Goal: Task Accomplishment & Management: Manage account settings

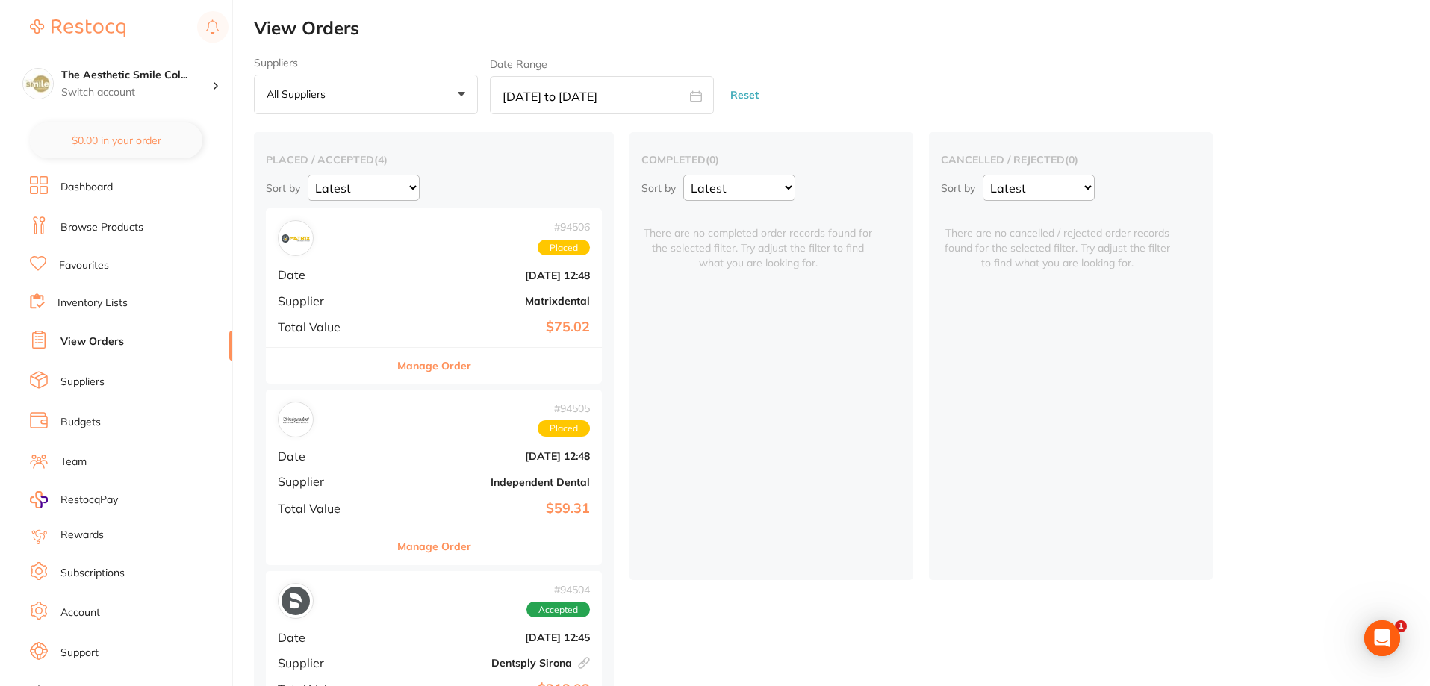
click at [114, 230] on link "Browse Products" at bounding box center [101, 227] width 83 height 15
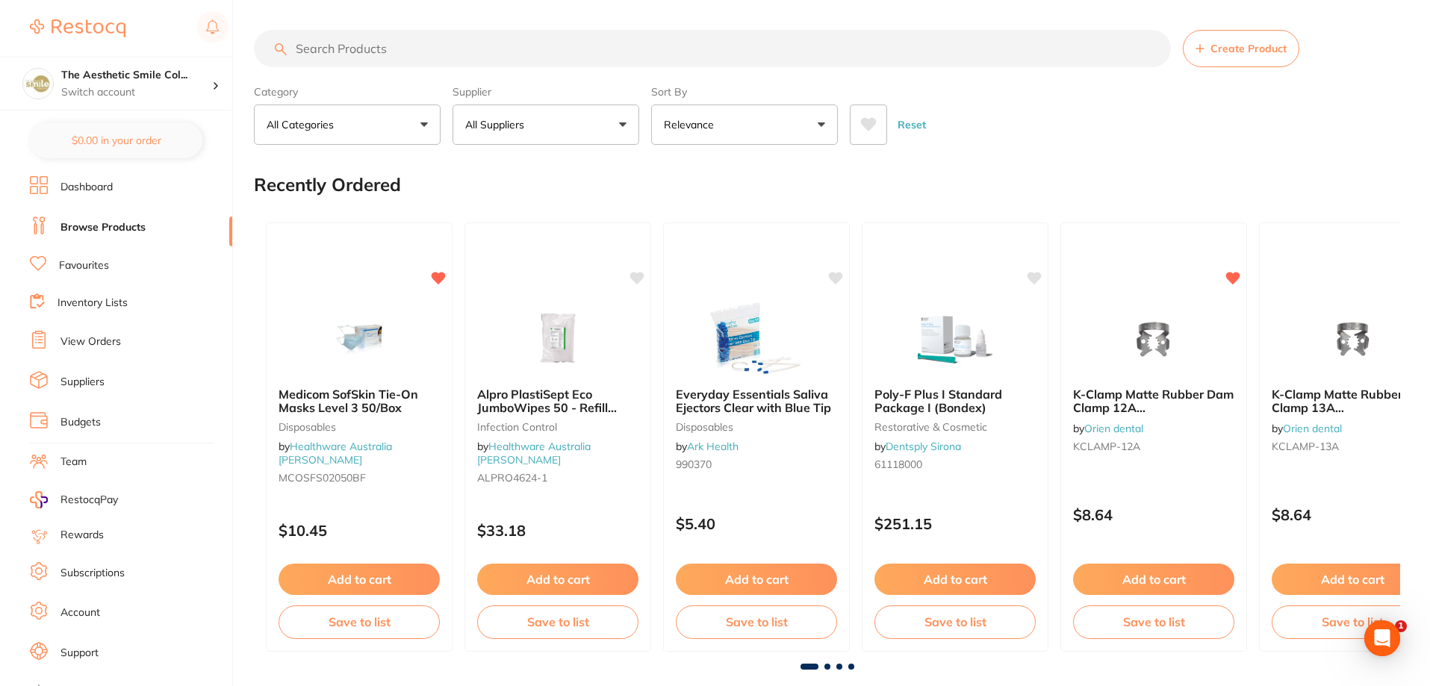
click at [493, 55] on input "search" at bounding box center [712, 48] width 917 height 37
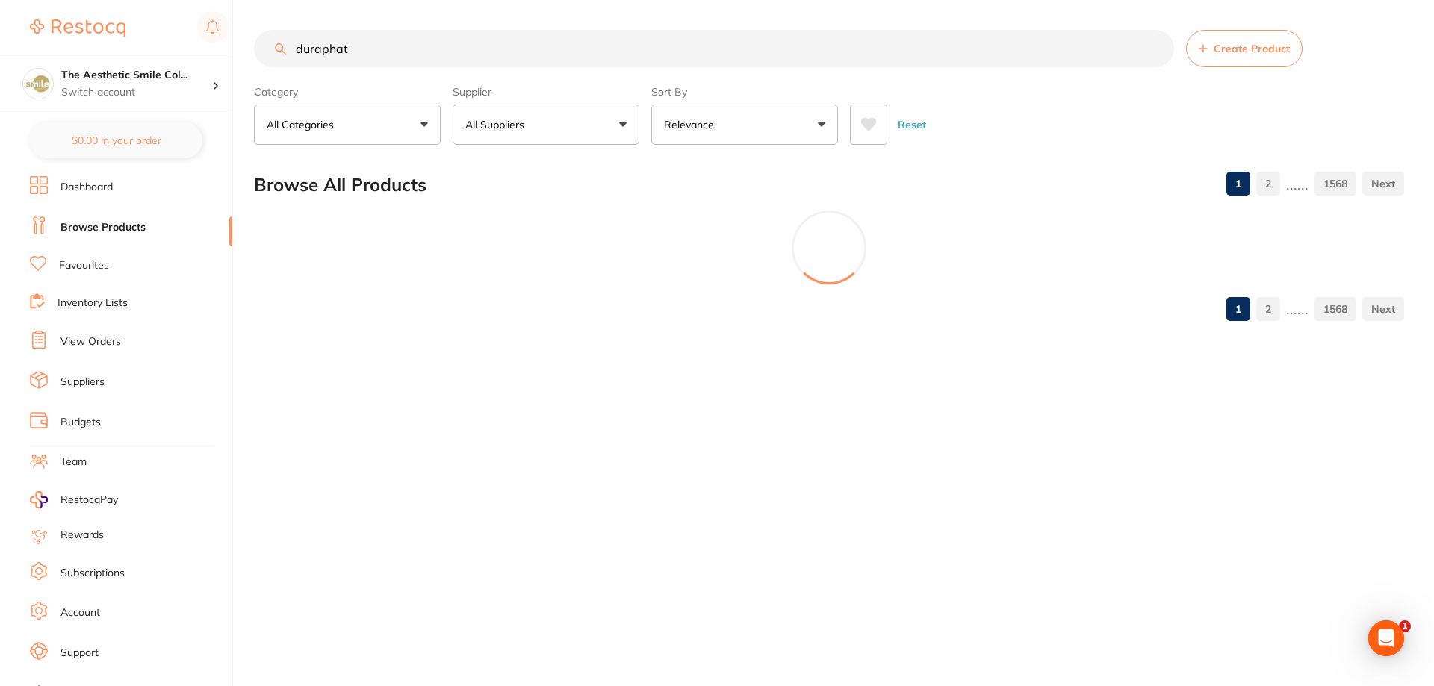
type input "duraphat"
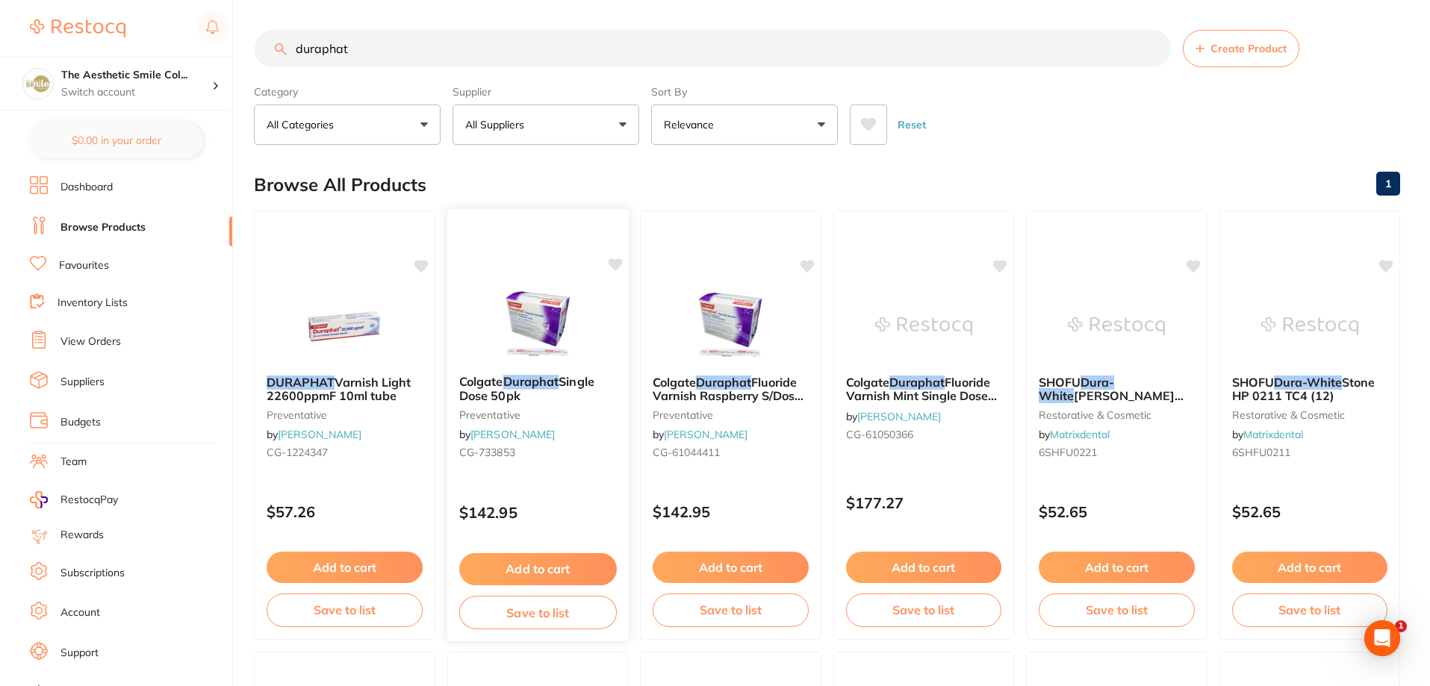
click at [539, 615] on button "Save to list" at bounding box center [538, 613] width 158 height 34
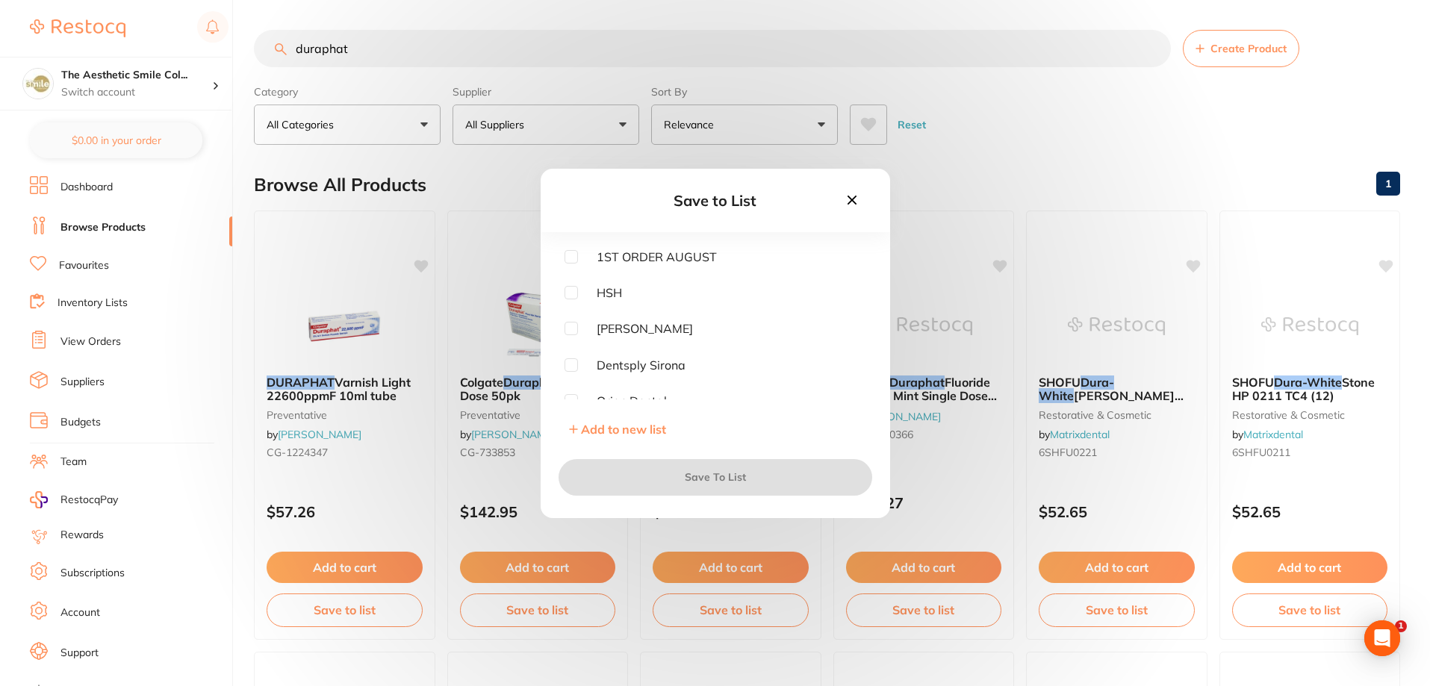
click at [571, 293] on input "checkbox" at bounding box center [571, 292] width 13 height 13
checkbox input "true"
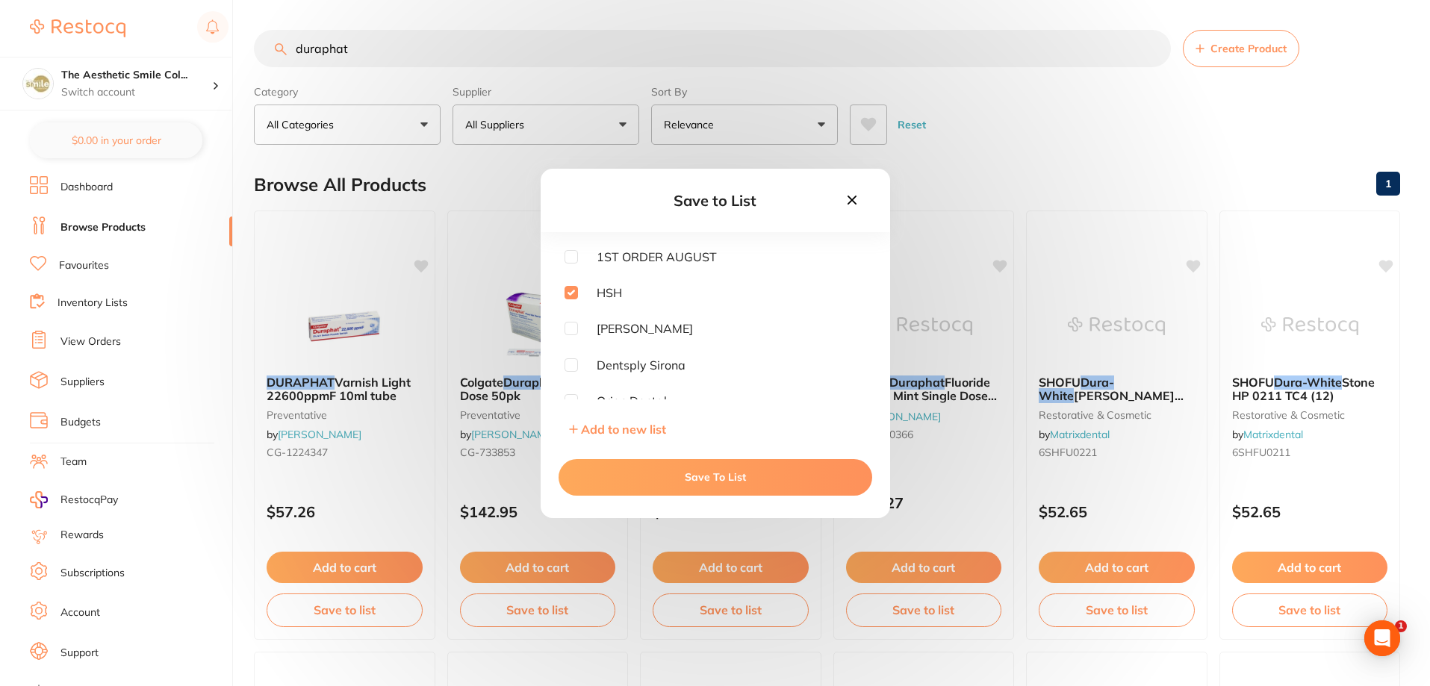
click at [1080, 111] on div "Save to List 1ST ORDER [PERSON_NAME] Dentsply [PERSON_NAME] Dental Healthware […" at bounding box center [715, 343] width 1430 height 686
click at [848, 200] on icon at bounding box center [852, 200] width 16 height 16
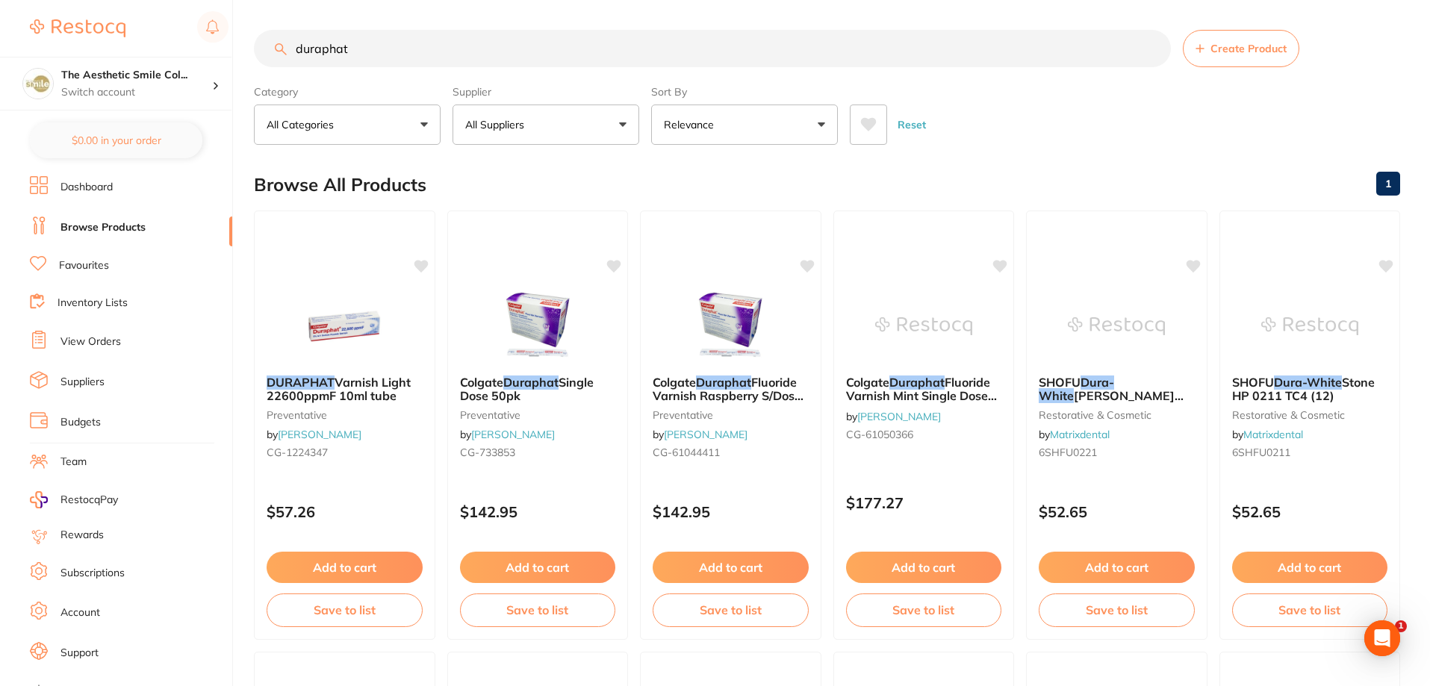
click at [741, 132] on button "Relevance" at bounding box center [744, 125] width 187 height 40
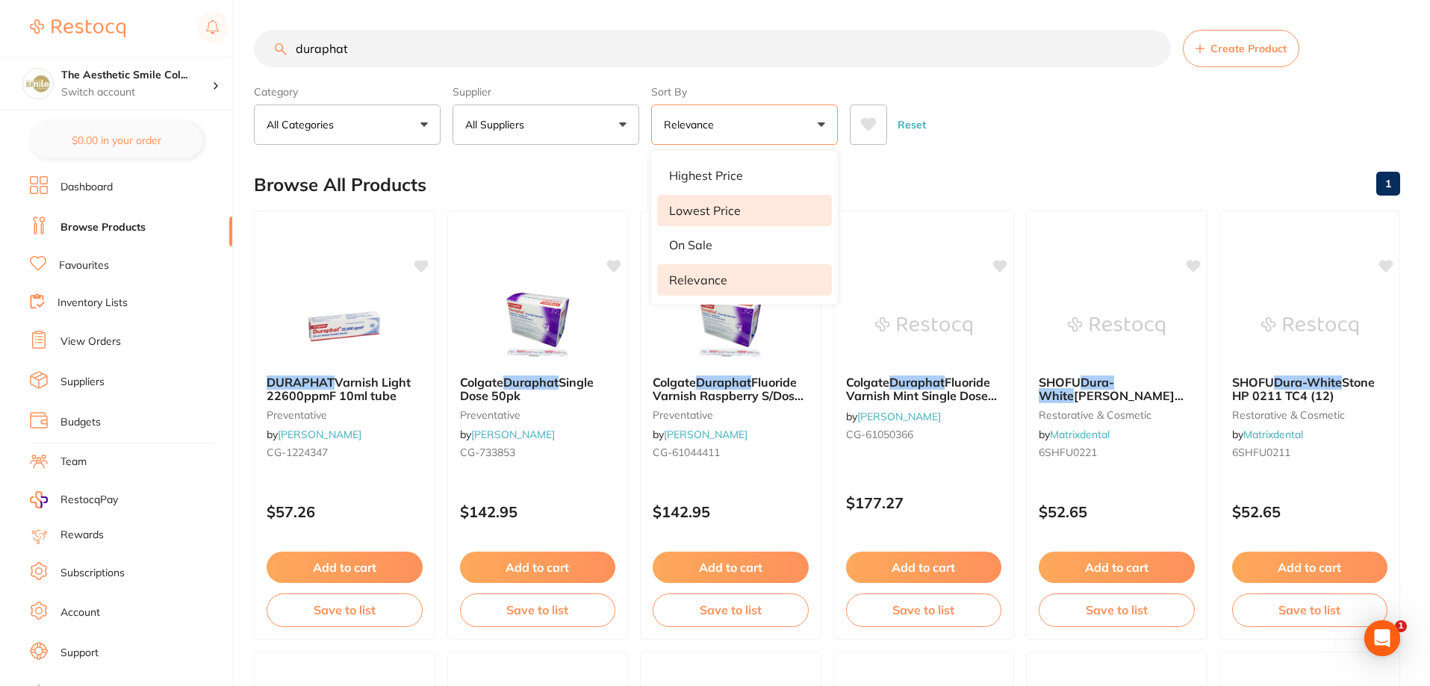
click at [723, 215] on p "Lowest Price" at bounding box center [705, 210] width 72 height 13
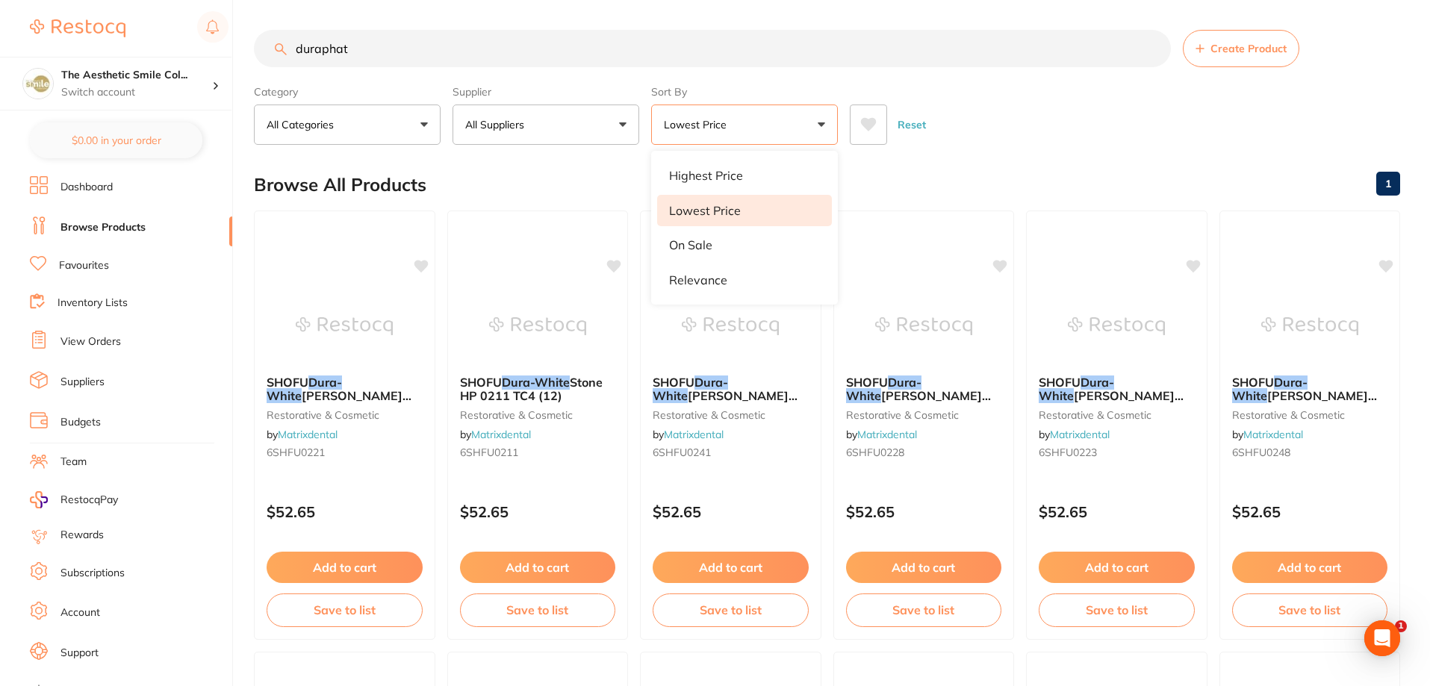
click at [430, 55] on input "duraphat" at bounding box center [712, 48] width 917 height 37
type input "duraphat 50"
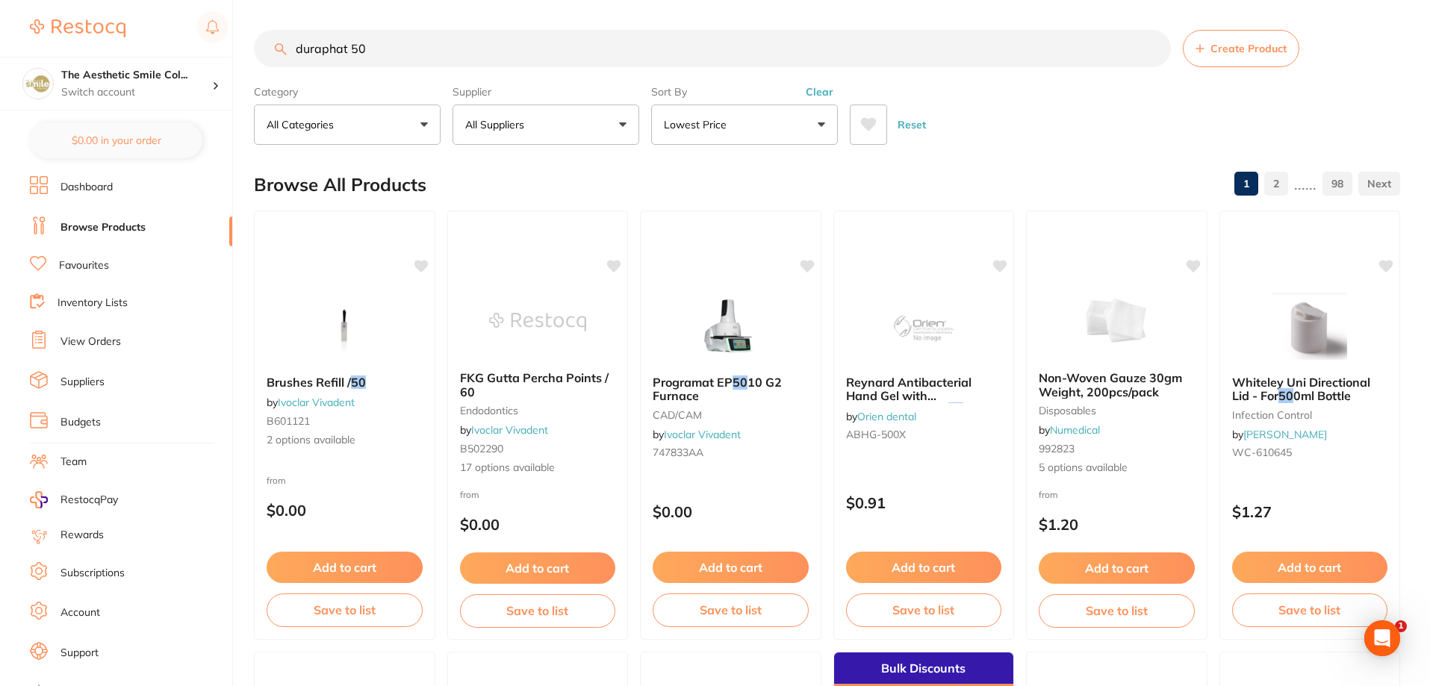
click at [760, 125] on button "Lowest Price" at bounding box center [744, 125] width 187 height 40
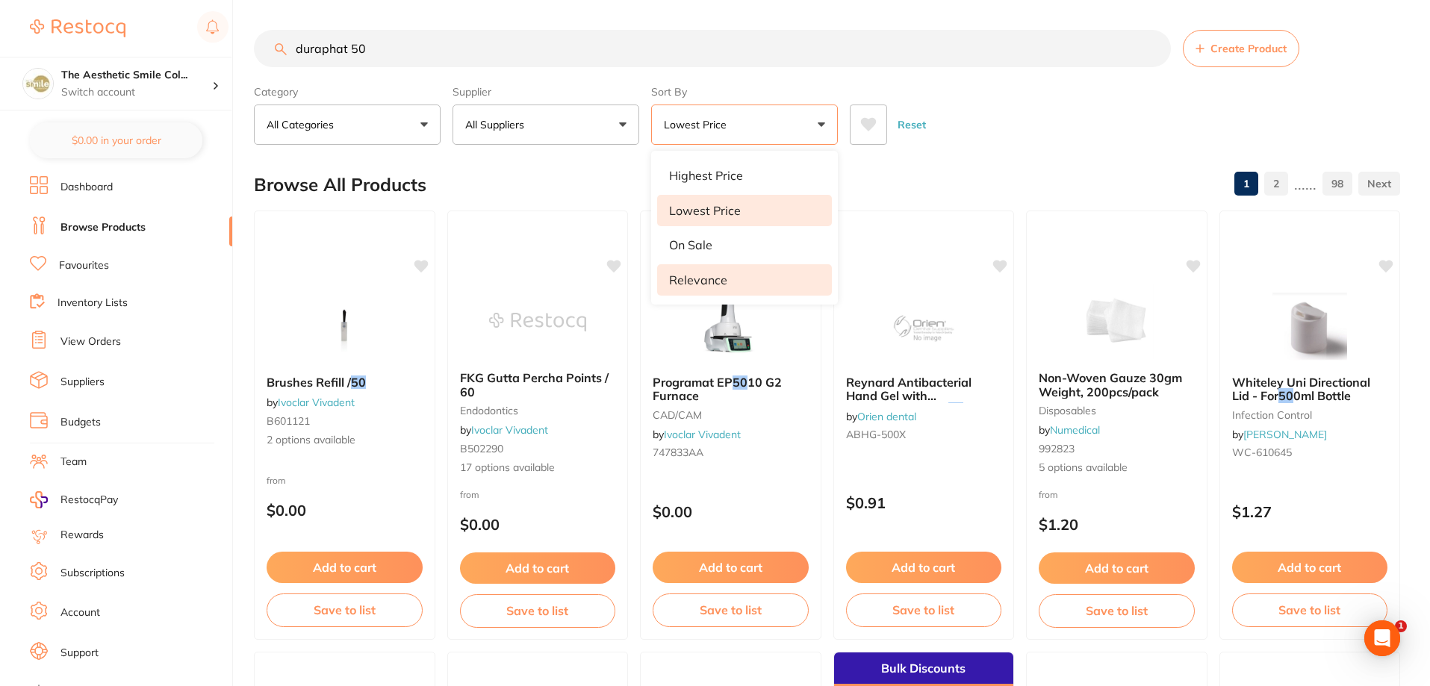
click at [727, 288] on li "Relevance" at bounding box center [744, 279] width 175 height 31
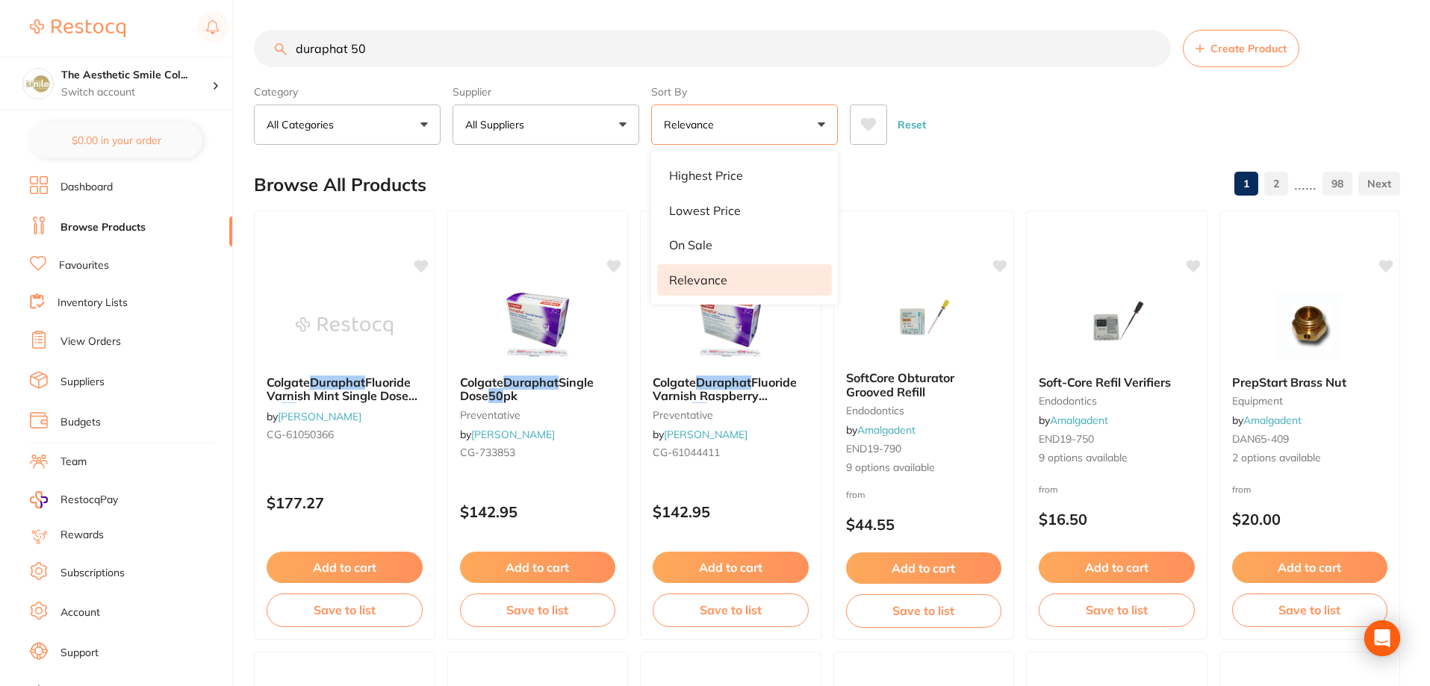
click at [251, 108] on div "$0.00 The Aesthetic Smile Col... Switch account The Aesthetic Smile Collective …" at bounding box center [715, 343] width 1430 height 686
click at [314, 124] on p "All Categories" at bounding box center [303, 124] width 73 height 15
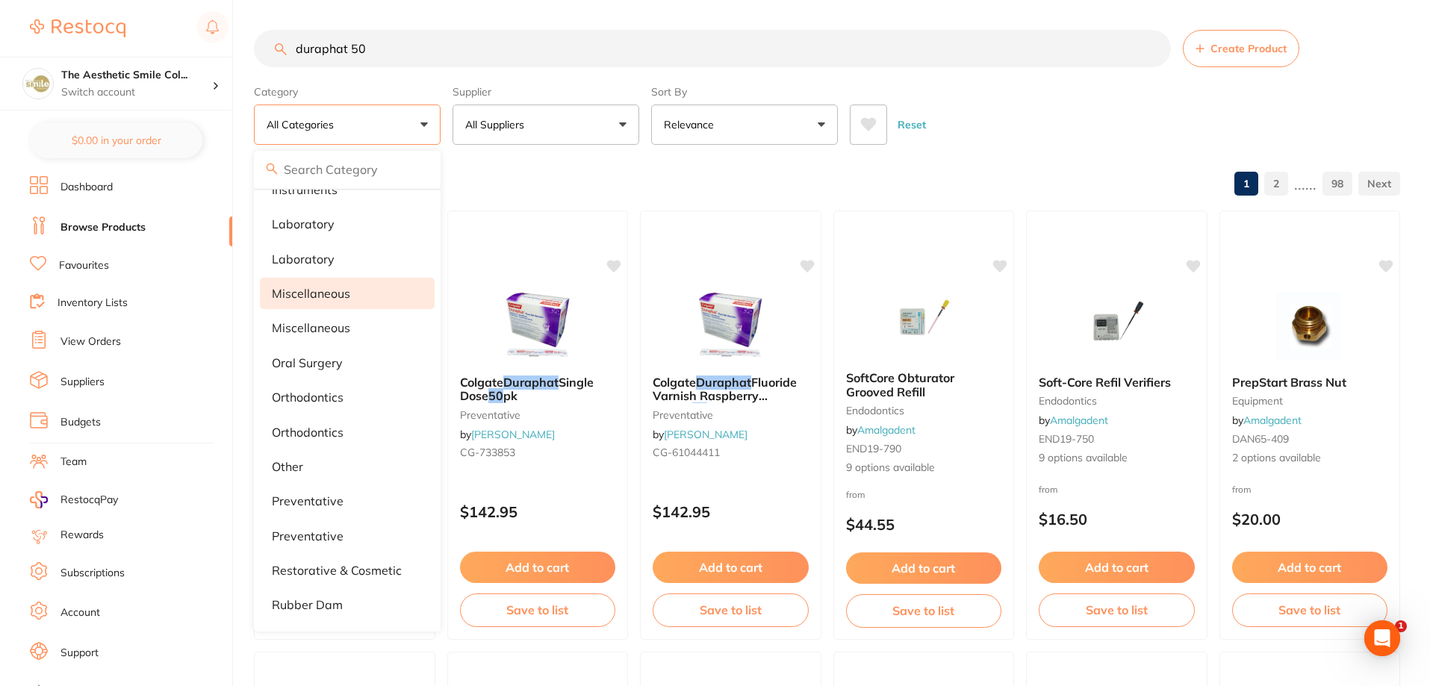
scroll to position [896, 0]
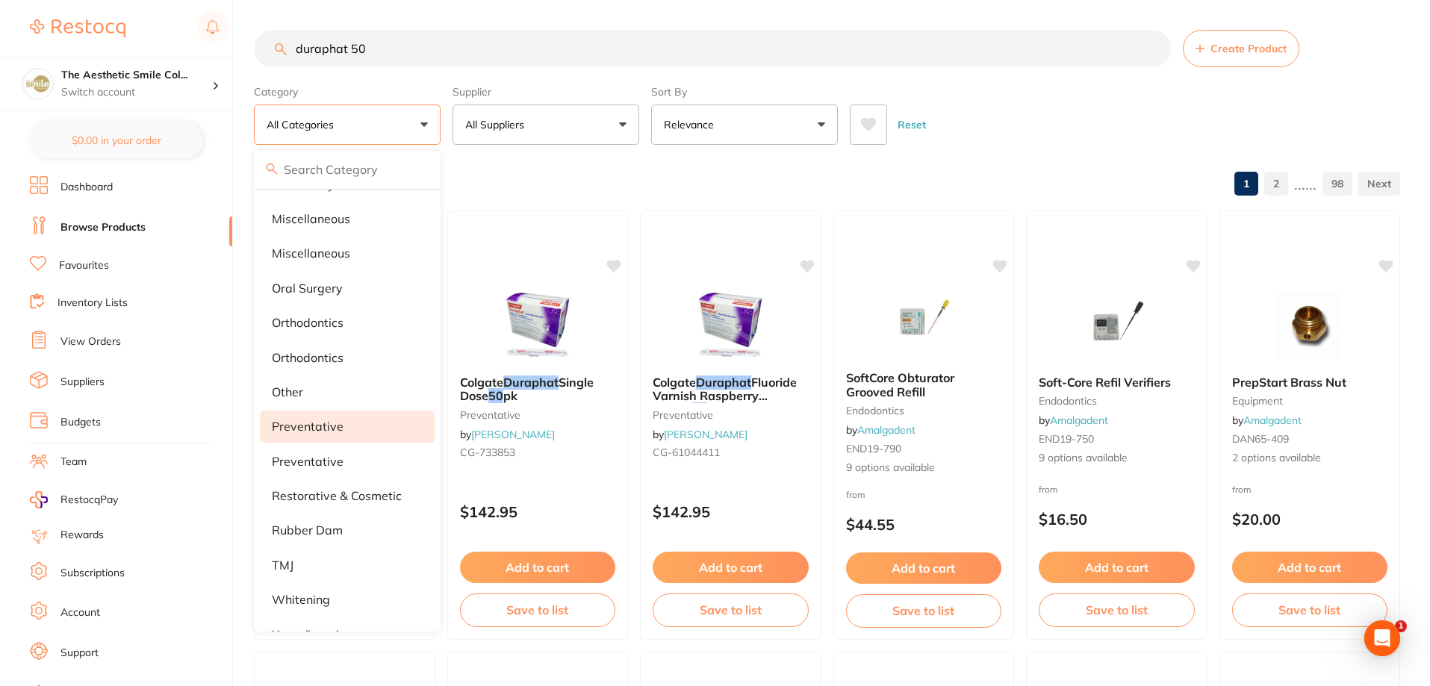
click at [360, 429] on li "preventative" at bounding box center [347, 426] width 175 height 31
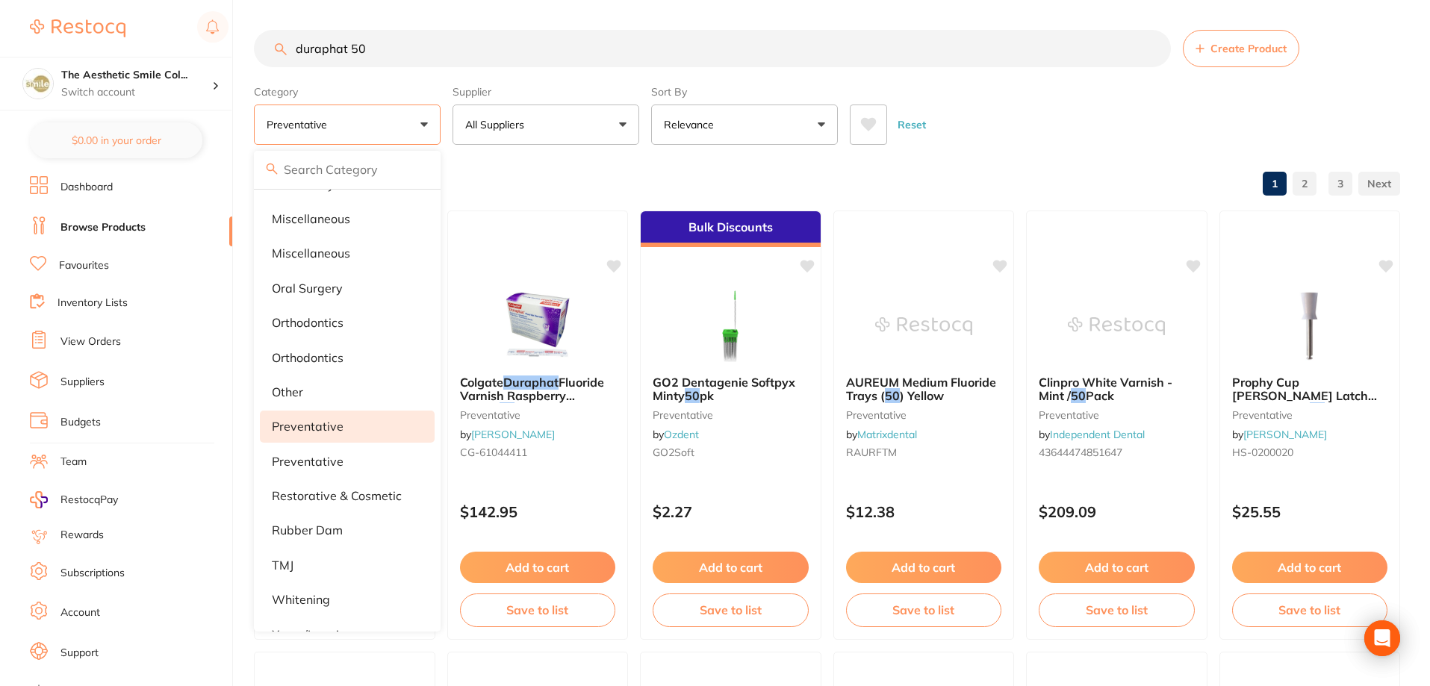
click at [1046, 125] on div "Reset" at bounding box center [1119, 119] width 538 height 52
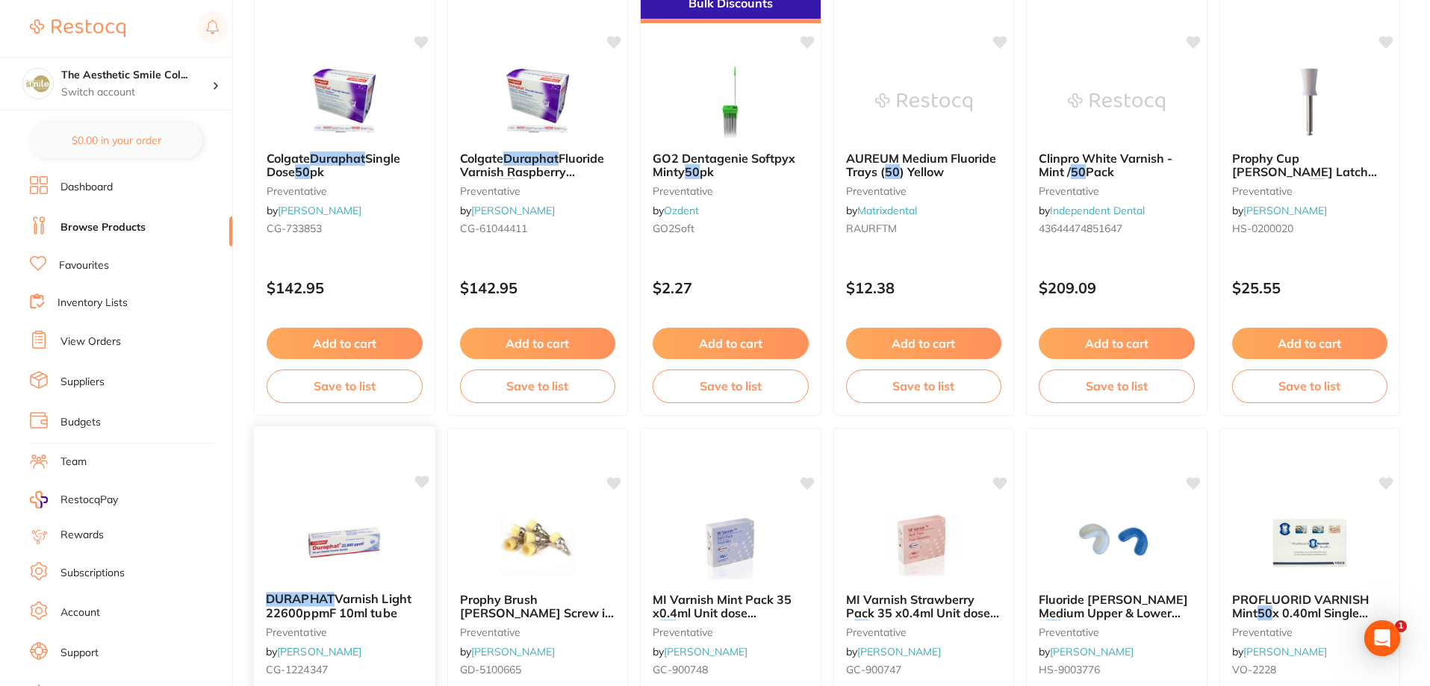
scroll to position [149, 0]
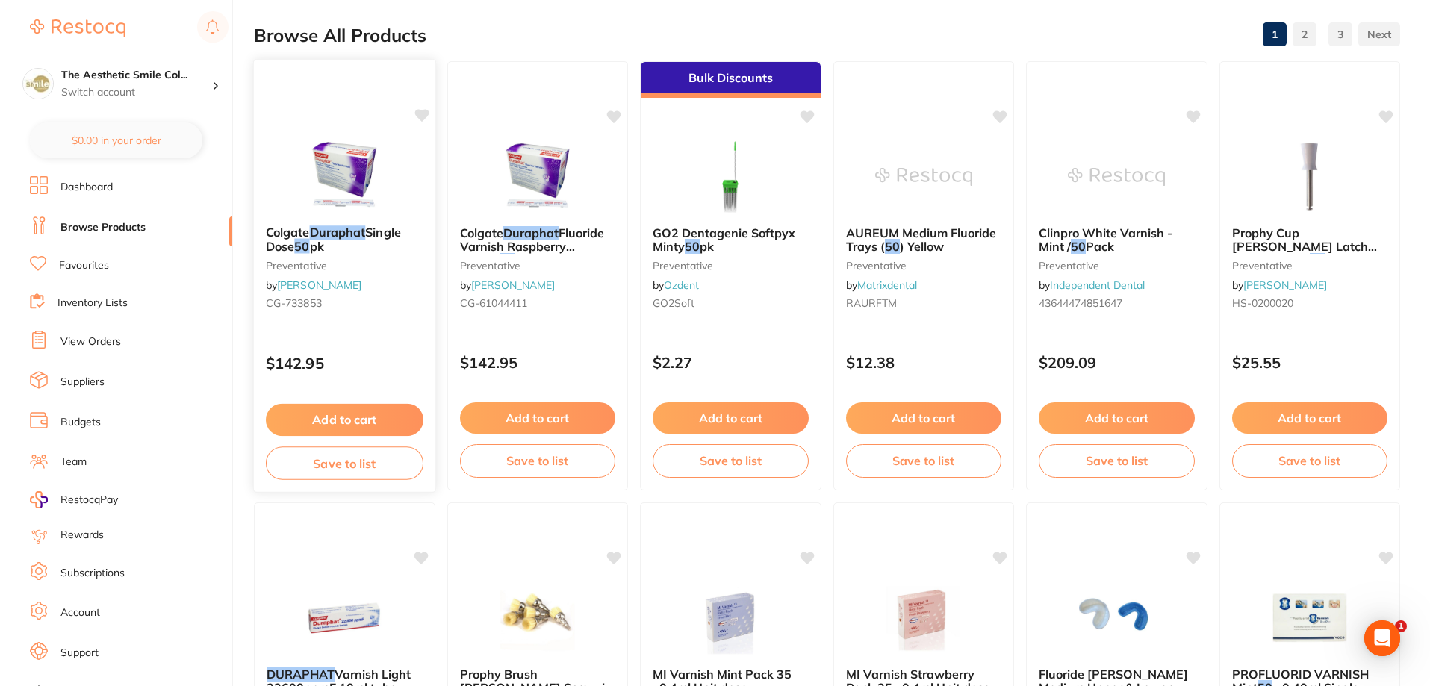
click at [384, 462] on button "Save to list" at bounding box center [345, 464] width 158 height 34
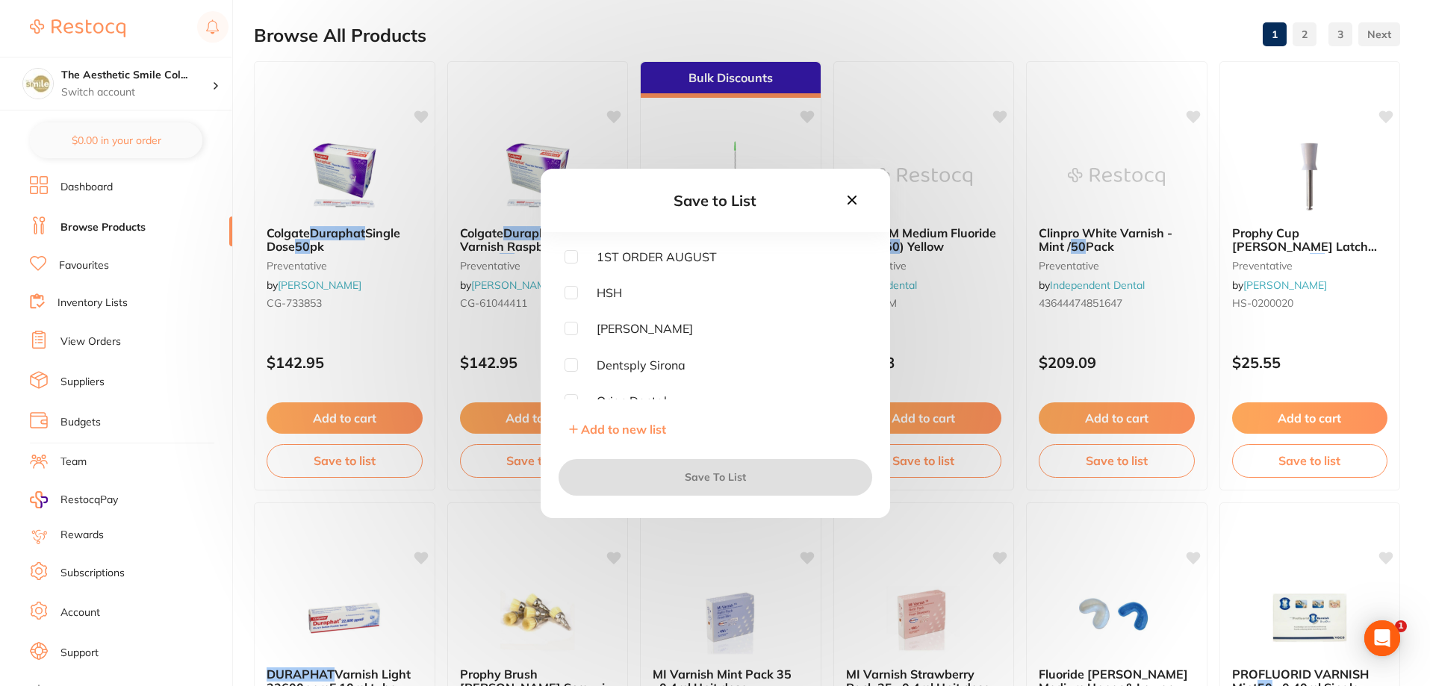
click at [574, 293] on input "checkbox" at bounding box center [571, 292] width 13 height 13
checkbox input "true"
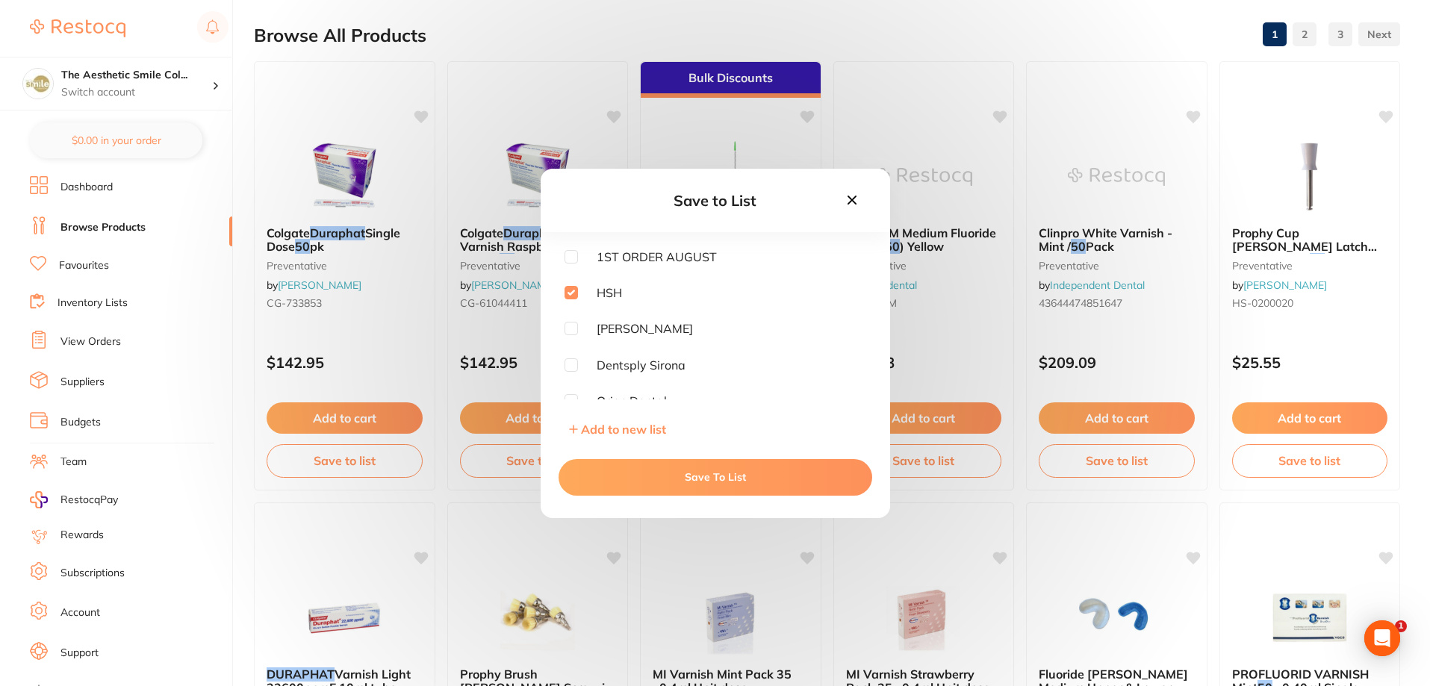
click at [645, 485] on button "Save To List" at bounding box center [716, 477] width 314 height 36
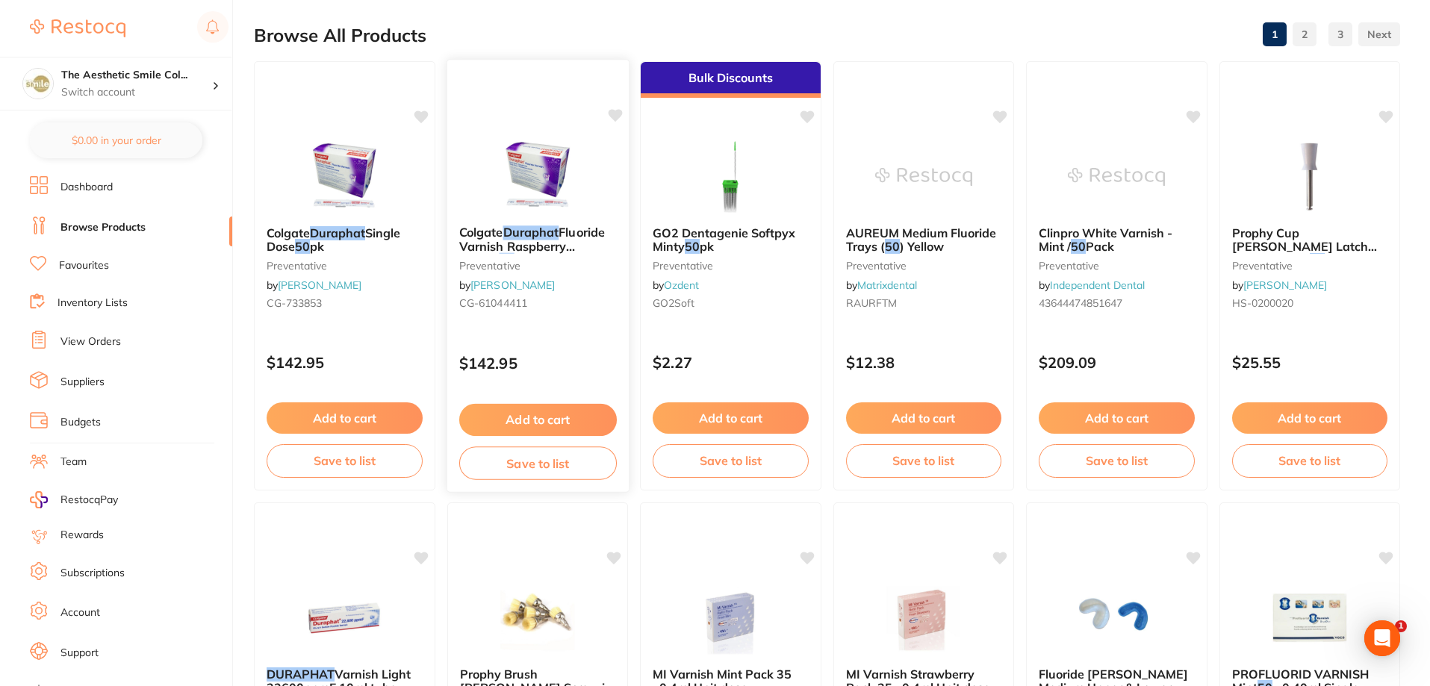
click at [562, 473] on button "Save to list" at bounding box center [538, 464] width 158 height 34
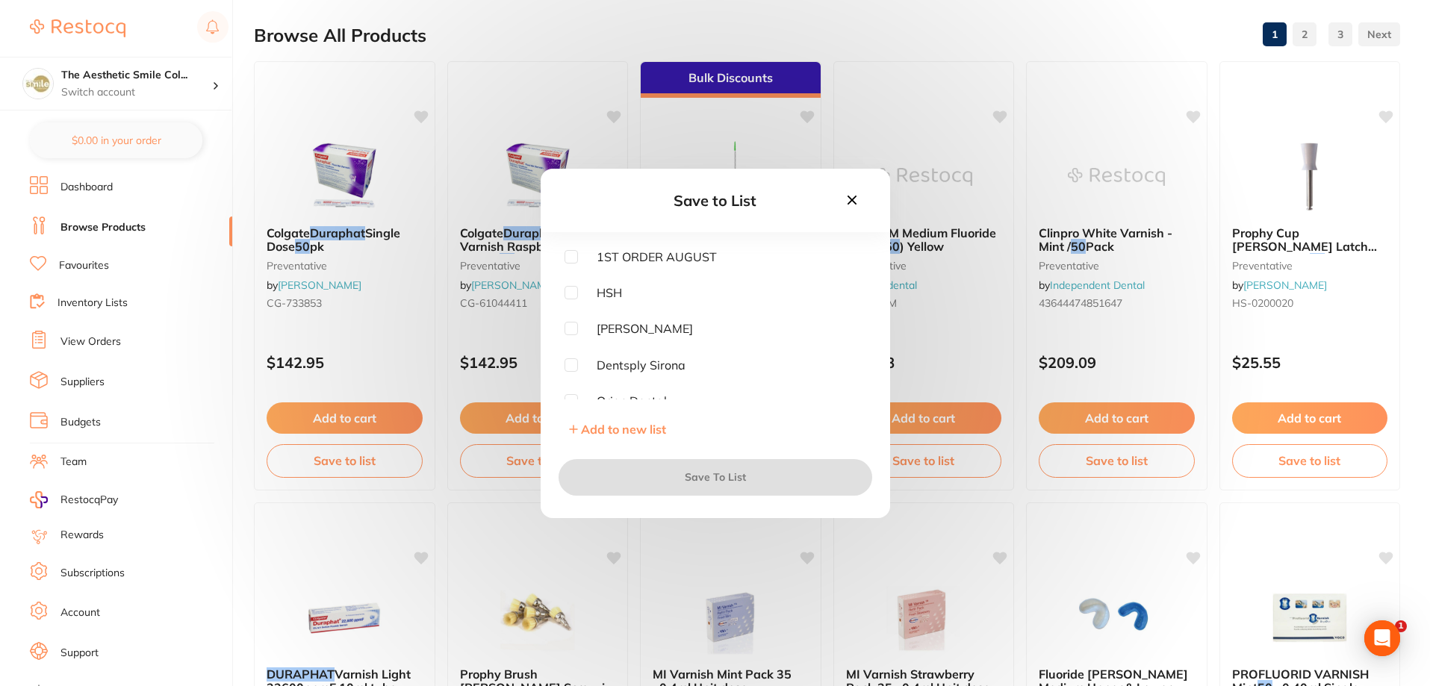
click at [570, 287] on input "checkbox" at bounding box center [571, 292] width 13 height 13
checkbox input "true"
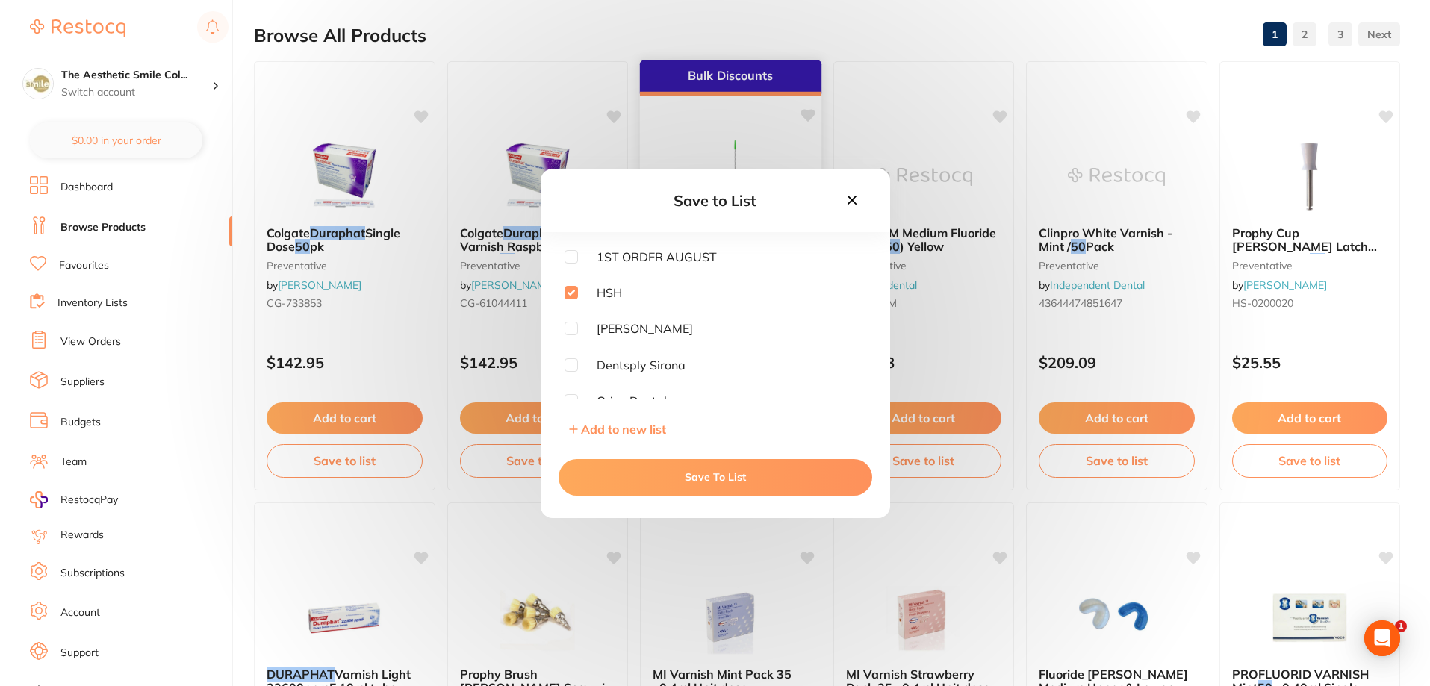
drag, startPoint x: 633, startPoint y: 477, endPoint x: 640, endPoint y: 476, distance: 7.6
click at [633, 477] on button "Save To List" at bounding box center [716, 477] width 314 height 36
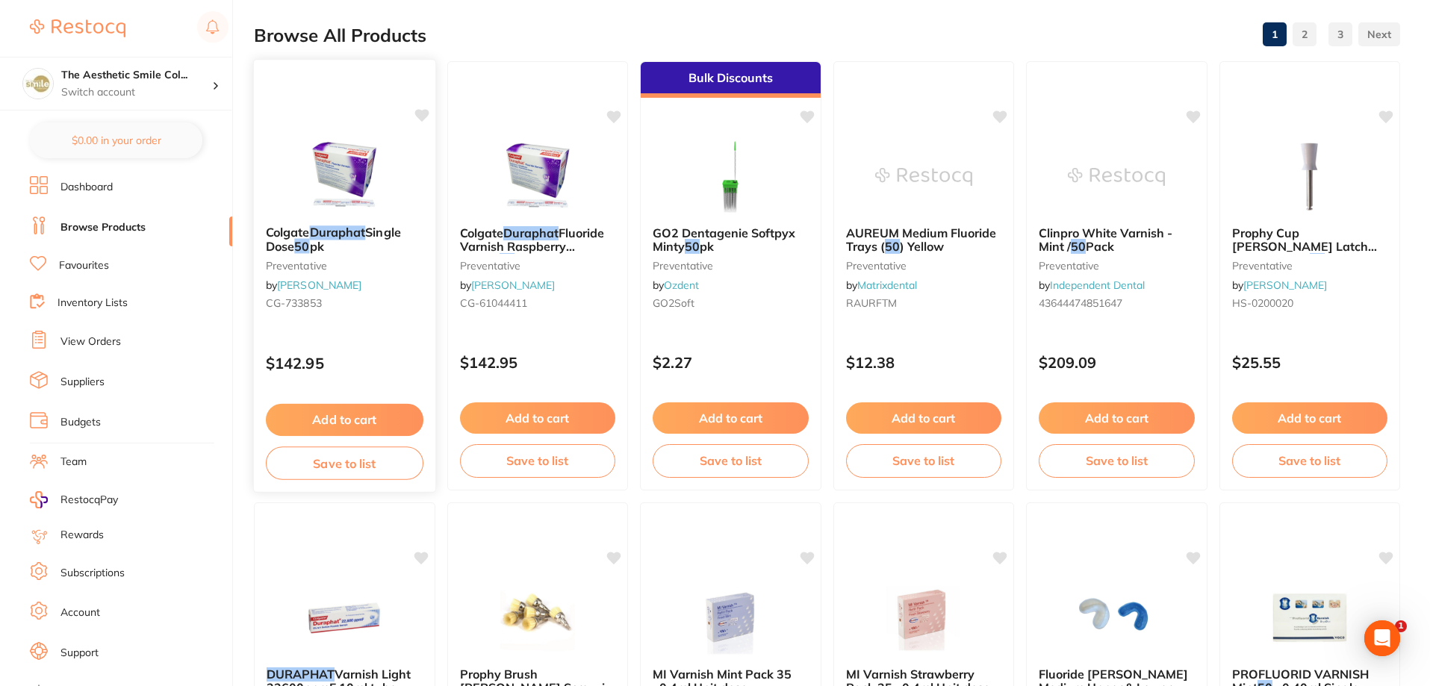
scroll to position [0, 0]
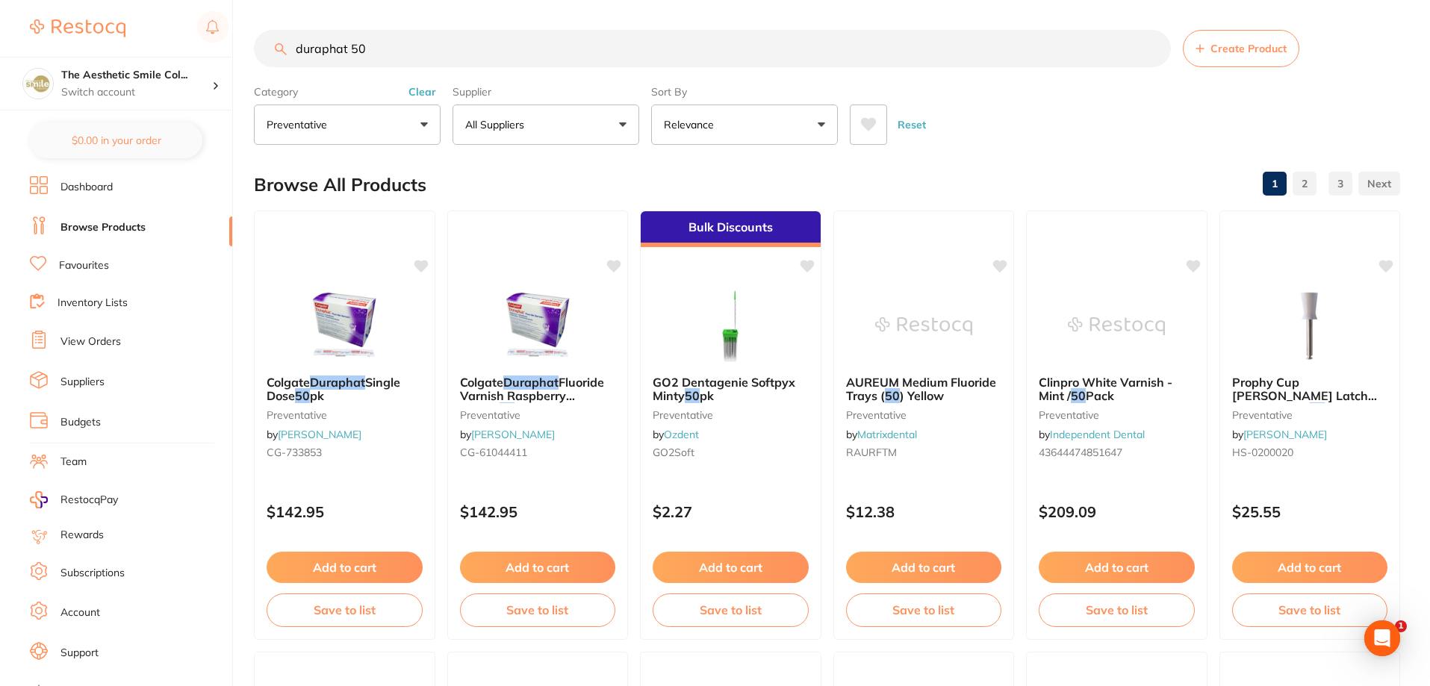
drag, startPoint x: 390, startPoint y: 55, endPoint x: 114, endPoint y: 43, distance: 276.6
click at [114, 43] on div "$0.00 The Aesthetic Smile Col... Switch account The Aesthetic Smile Collective …" at bounding box center [715, 343] width 1430 height 686
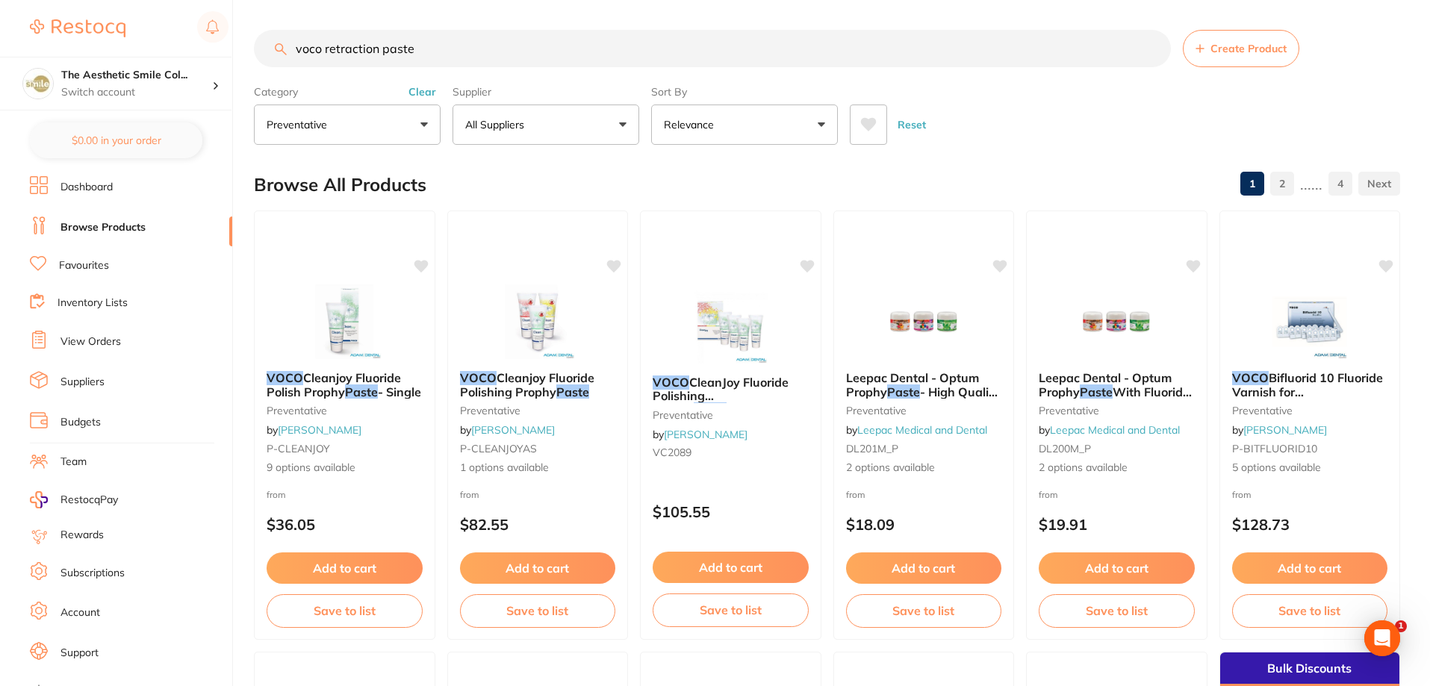
drag, startPoint x: 447, startPoint y: 43, endPoint x: 379, endPoint y: 39, distance: 68.1
click at [379, 39] on input "voco retraction paste" at bounding box center [712, 48] width 917 height 37
type input "voco retraction"
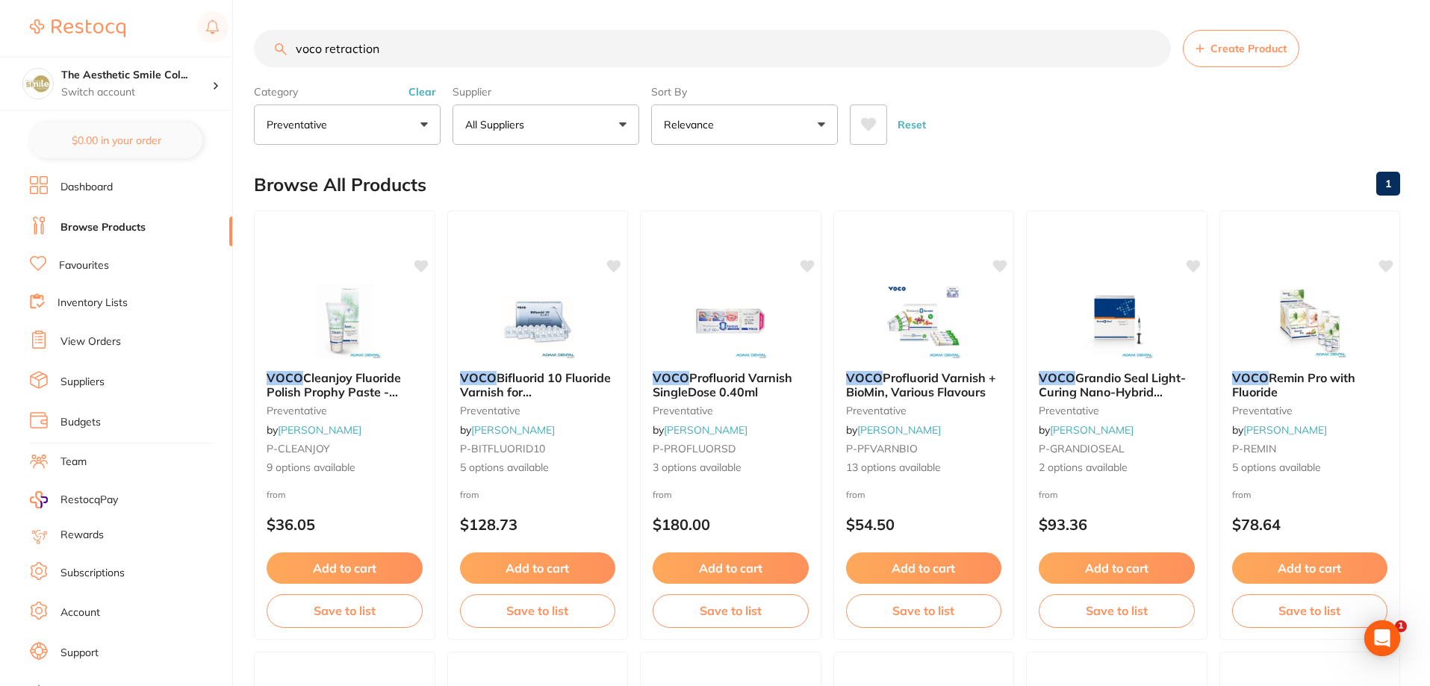
drag, startPoint x: 373, startPoint y: 56, endPoint x: 239, endPoint y: 48, distance: 133.9
click at [247, 47] on div "$0.00 The Aesthetic Smile Col... Switch account The Aesthetic Smile Collective …" at bounding box center [715, 343] width 1430 height 686
paste input "VO-1012"
type input "VO-1012"
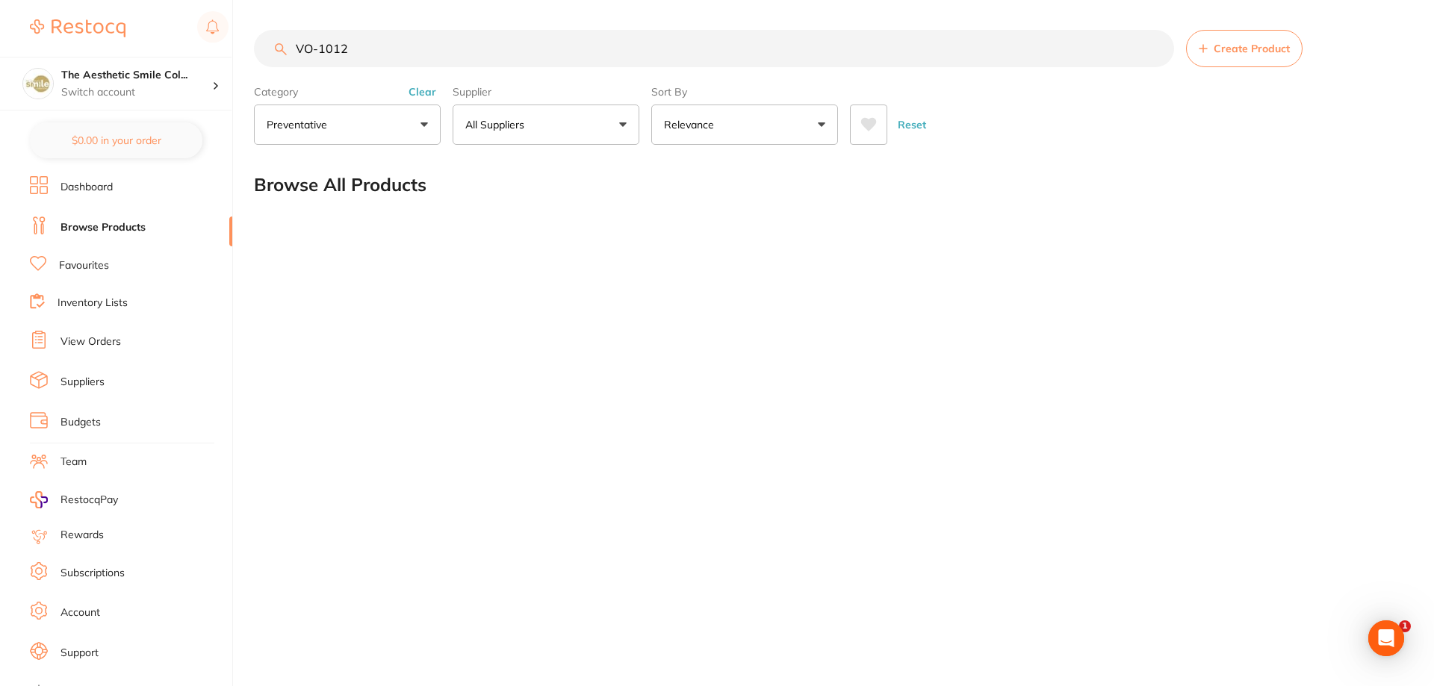
click at [430, 91] on button "Clear" at bounding box center [422, 91] width 37 height 13
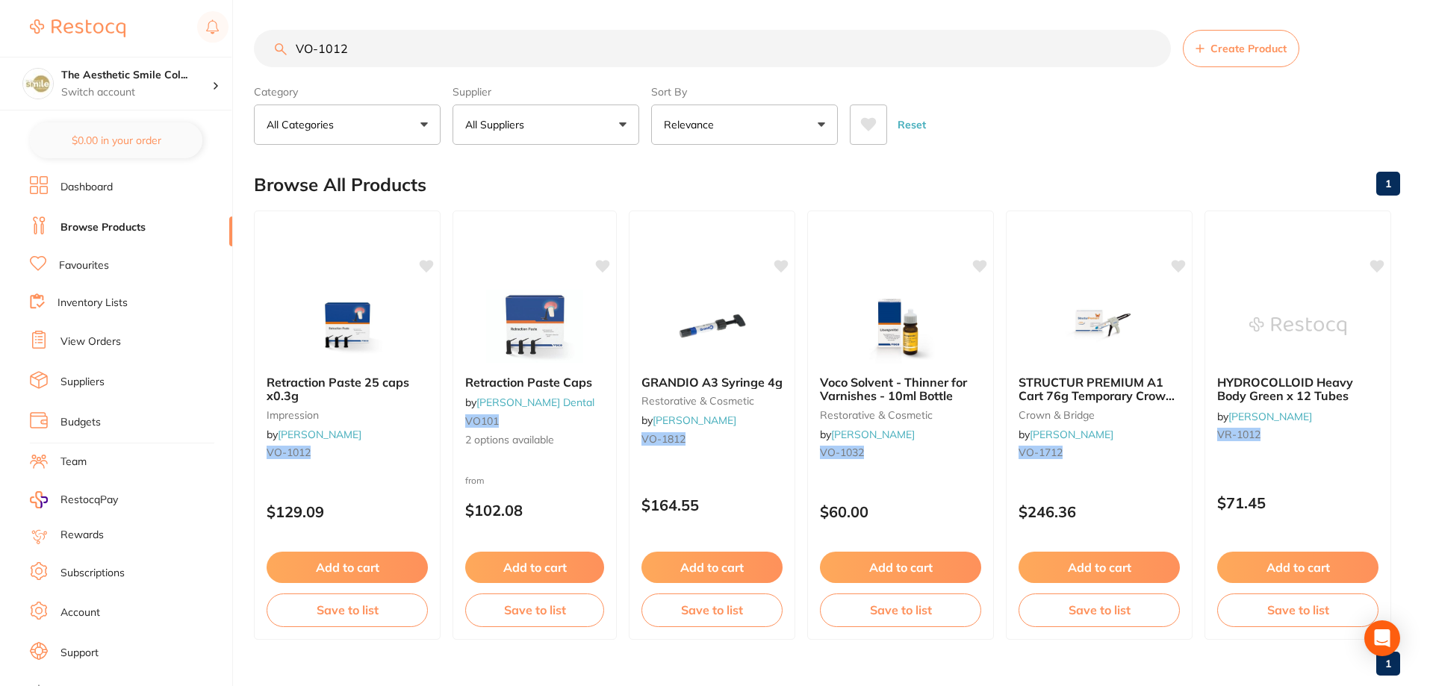
click at [404, 52] on input "VO-1012" at bounding box center [712, 48] width 917 height 37
drag, startPoint x: 404, startPoint y: 52, endPoint x: 33, endPoint y: 55, distance: 371.2
click at [33, 55] on div "$0.00 The Aesthetic Smile Col... Switch account The Aesthetic Smile Collective …" at bounding box center [715, 343] width 1430 height 686
click at [366, 618] on button "Save to list" at bounding box center [347, 613] width 163 height 34
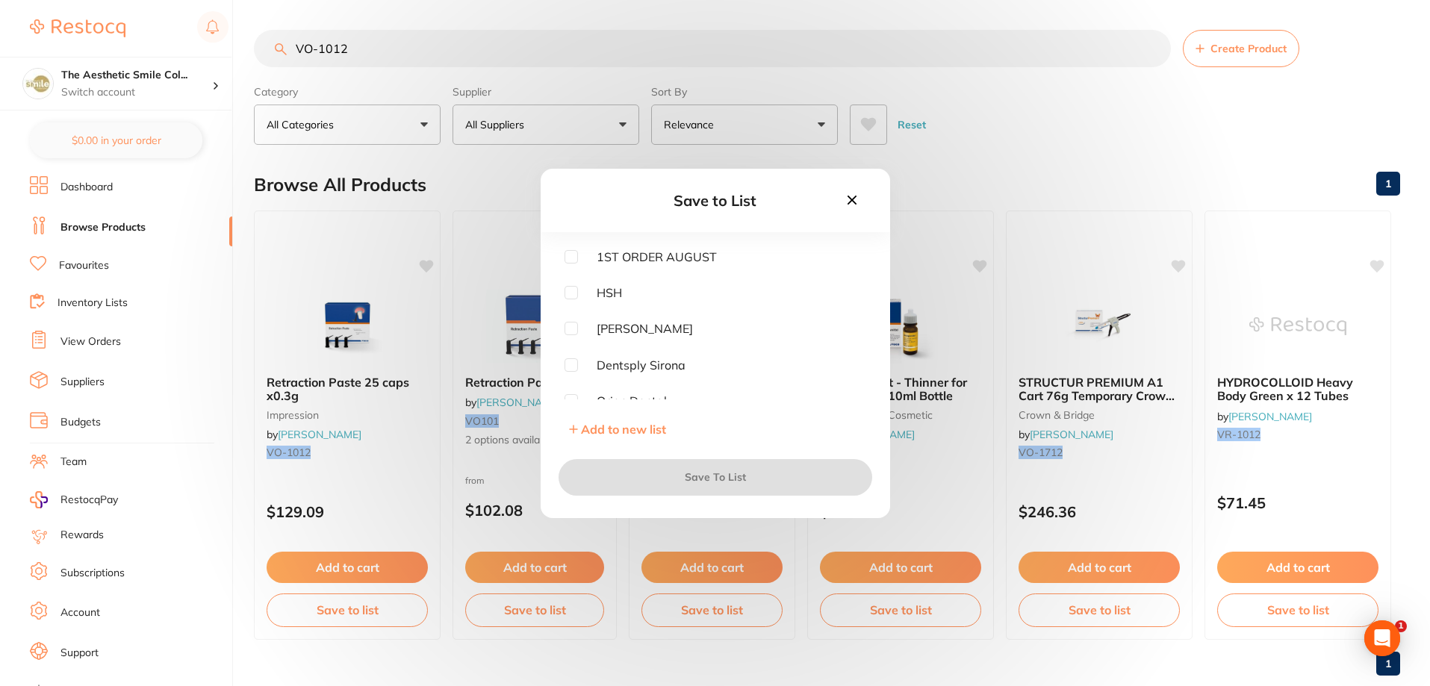
click at [852, 196] on icon at bounding box center [852, 200] width 16 height 16
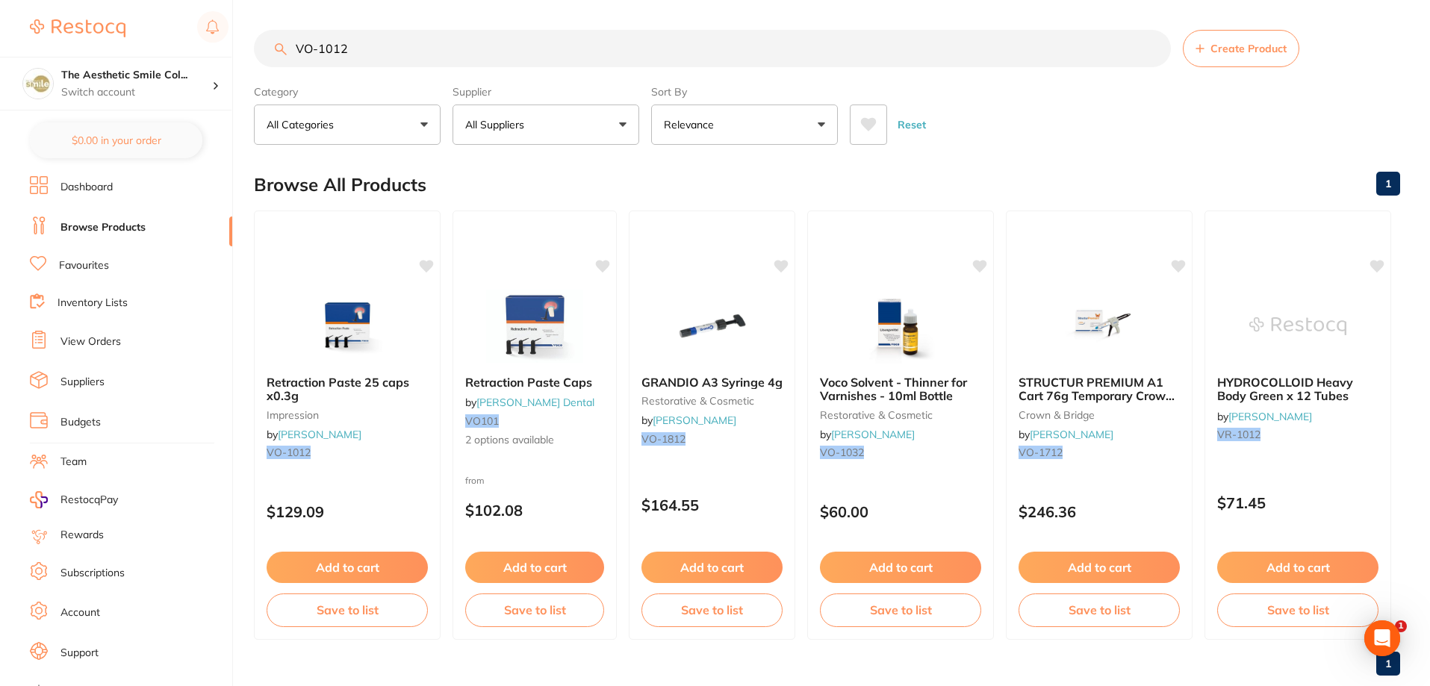
click at [583, 382] on span "Retraction Paste Caps" at bounding box center [528, 382] width 127 height 15
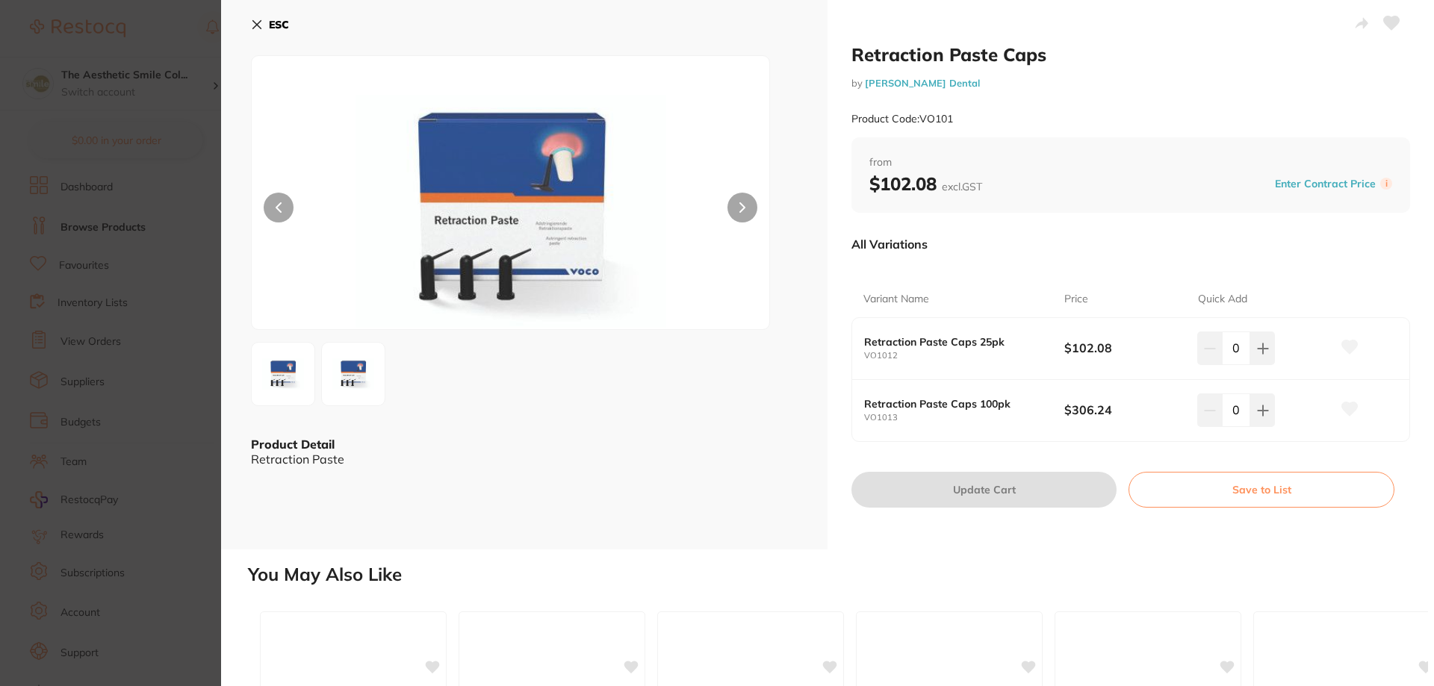
click at [267, 22] on button "ESC" at bounding box center [270, 24] width 38 height 25
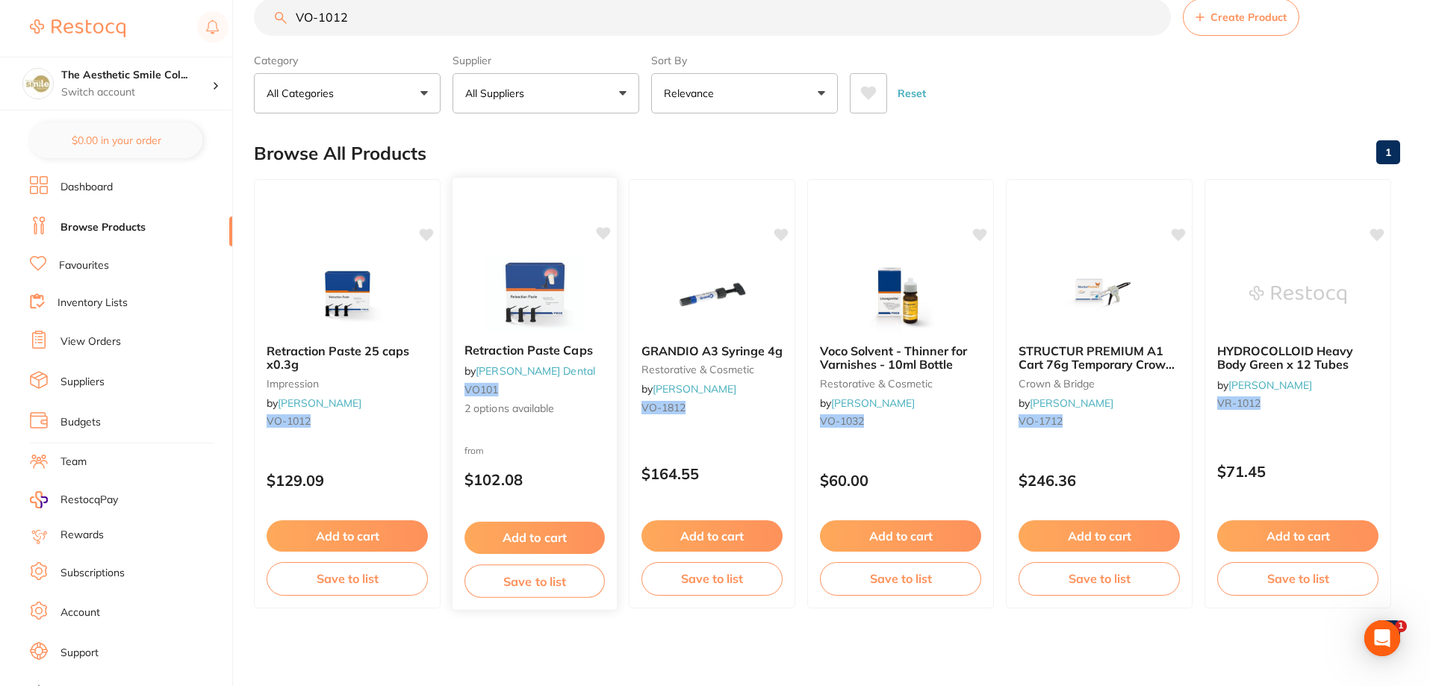
click at [570, 584] on button "Save to list" at bounding box center [535, 582] width 140 height 34
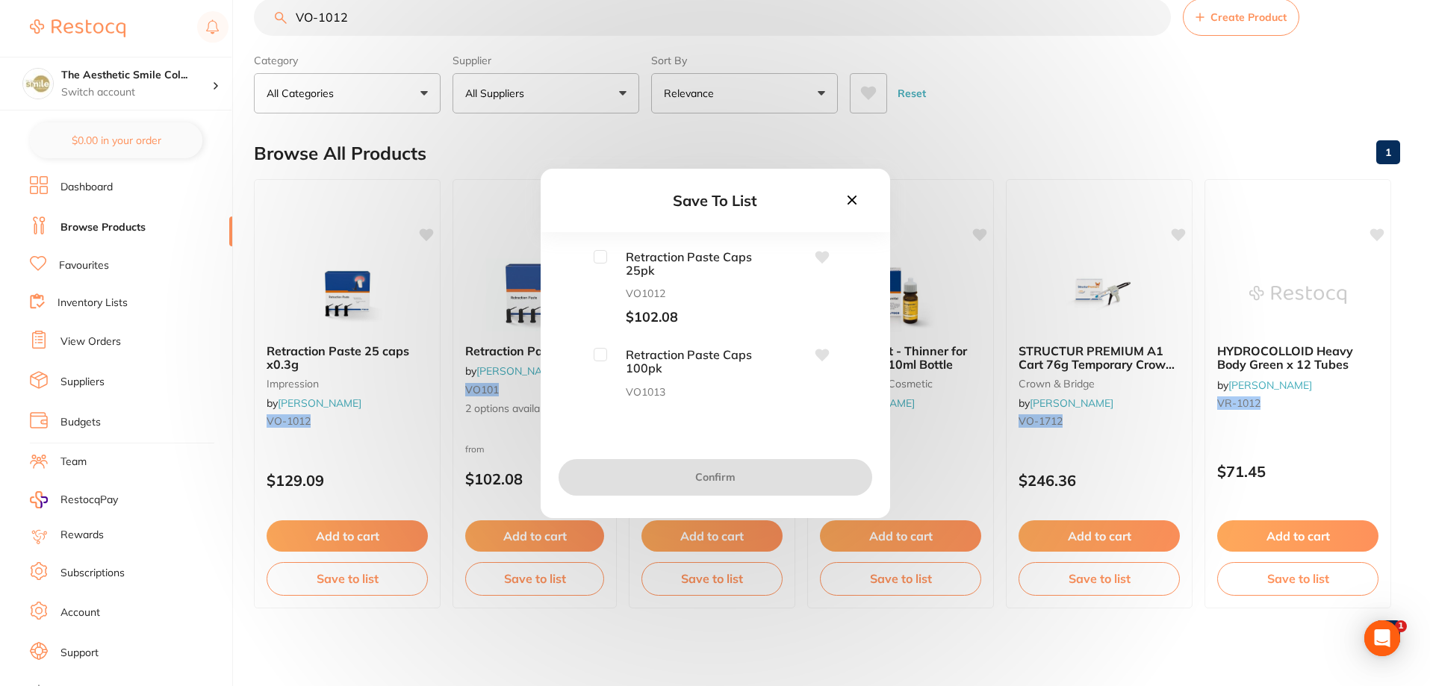
scroll to position [0, 0]
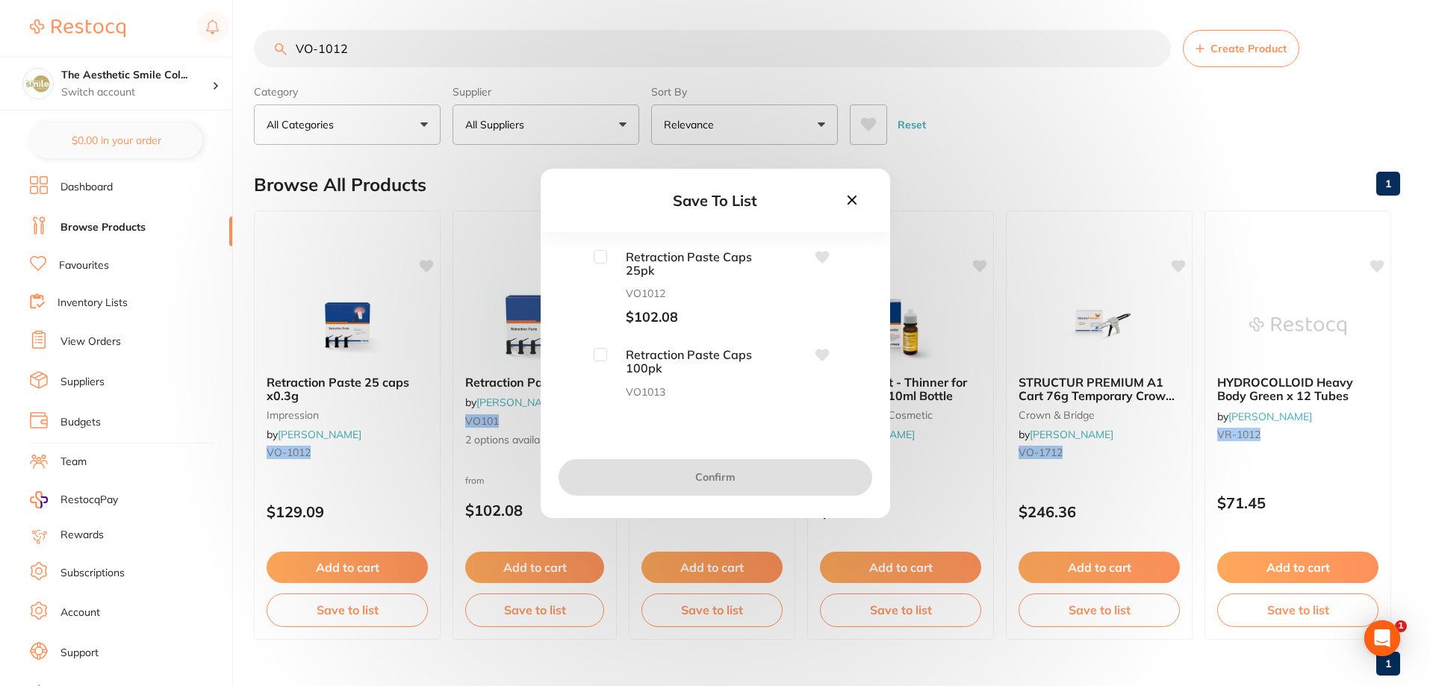
click at [603, 258] on input "checkbox" at bounding box center [600, 256] width 13 height 13
checkbox input "true"
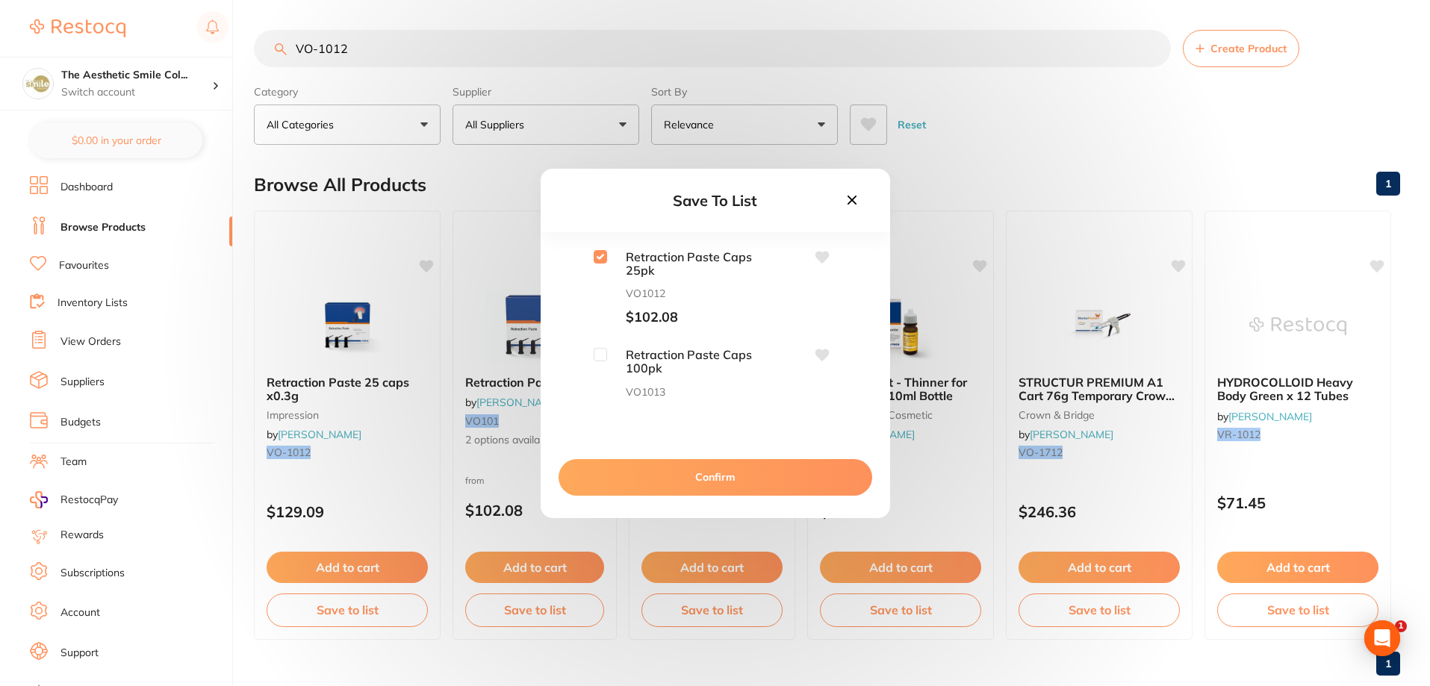
click at [748, 484] on button "Confirm" at bounding box center [716, 477] width 314 height 36
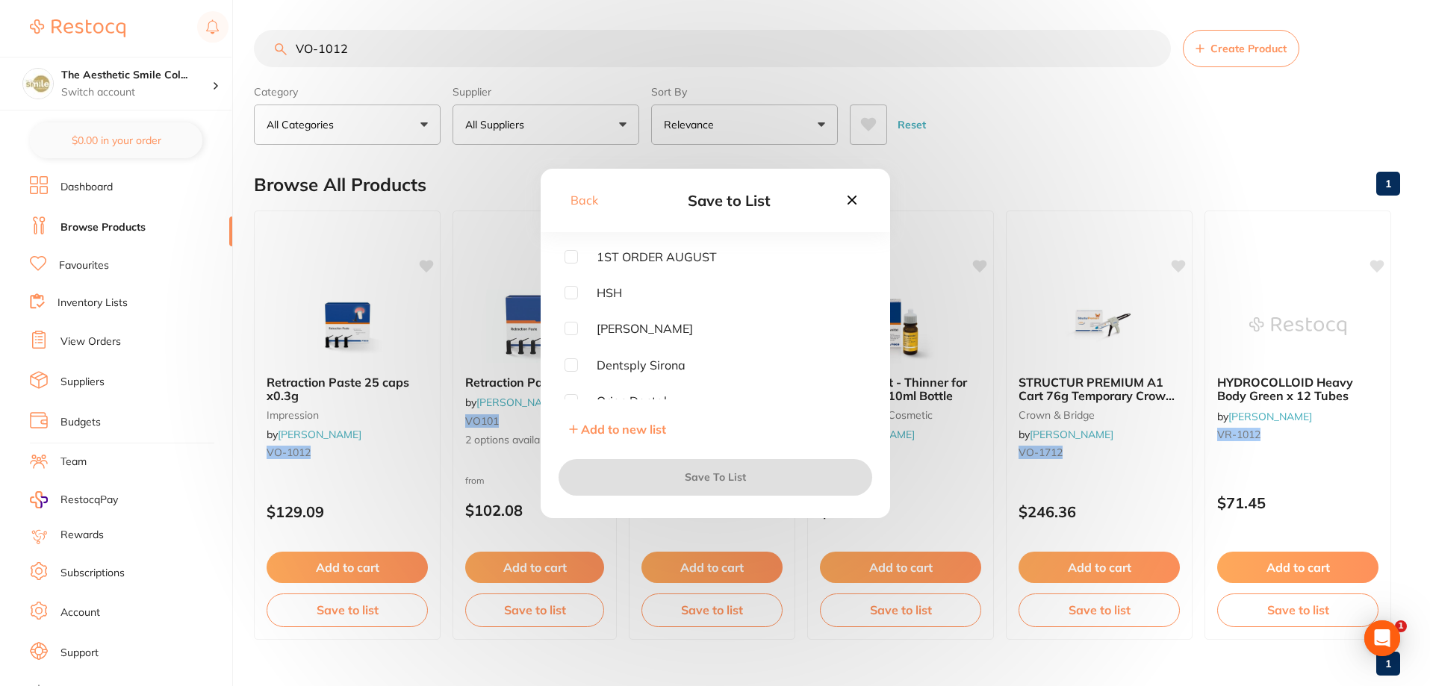
click at [636, 423] on span "Add to new list" at bounding box center [623, 429] width 85 height 15
click at [653, 275] on input "text" at bounding box center [716, 290] width 302 height 39
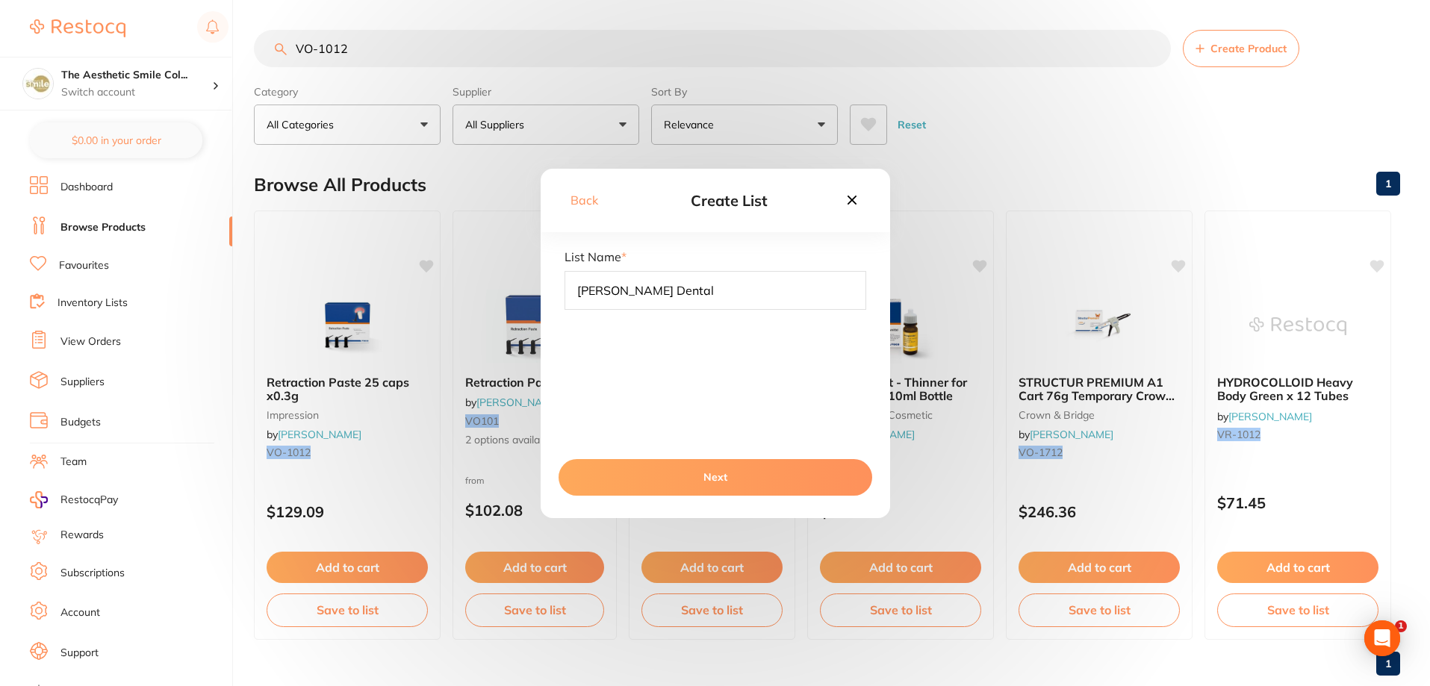
type input "[PERSON_NAME] Dental"
click at [742, 480] on button "Next" at bounding box center [716, 477] width 314 height 36
click at [753, 487] on button "Save To List" at bounding box center [716, 477] width 314 height 36
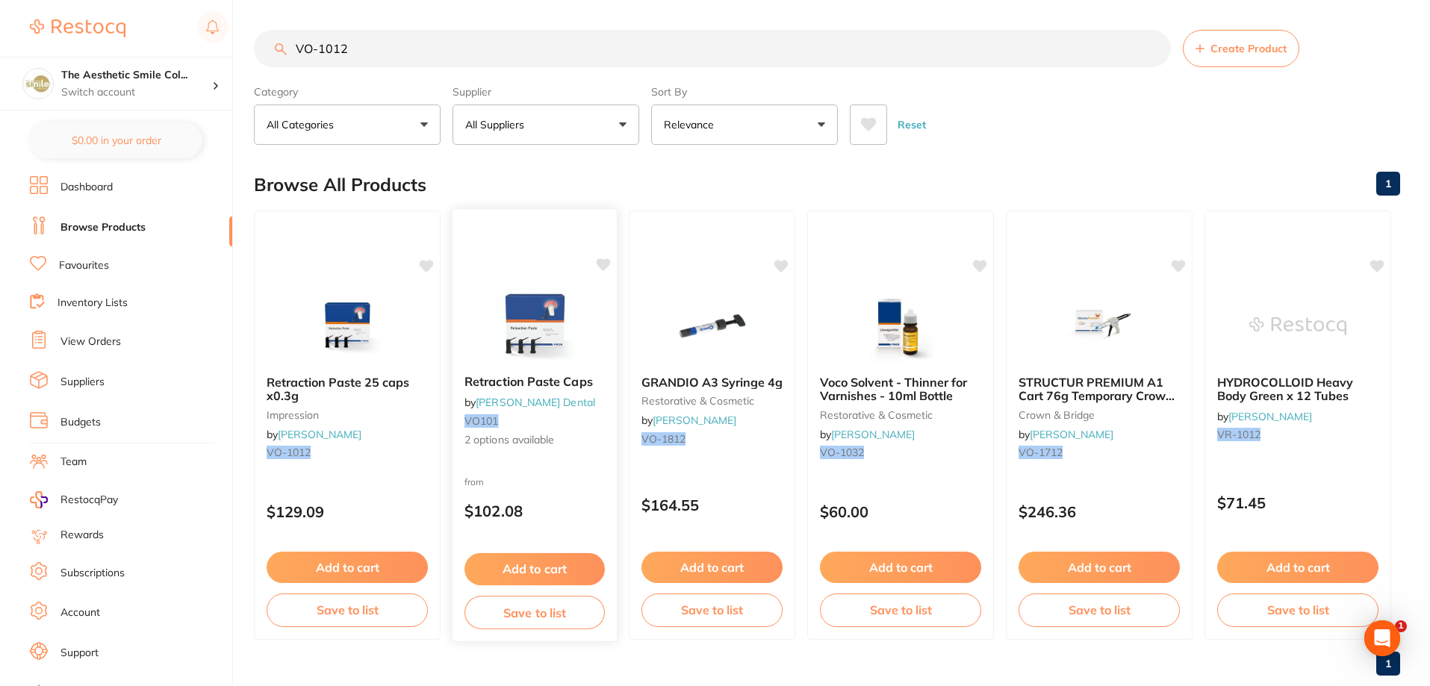
click at [597, 267] on icon at bounding box center [603, 265] width 15 height 15
drag, startPoint x: 478, startPoint y: 62, endPoint x: 240, endPoint y: 66, distance: 238.3
click at [244, 63] on div "$0.00 The Aesthetic Smile Col... Switch account The Aesthetic Smile Collective …" at bounding box center [715, 343] width 1430 height 686
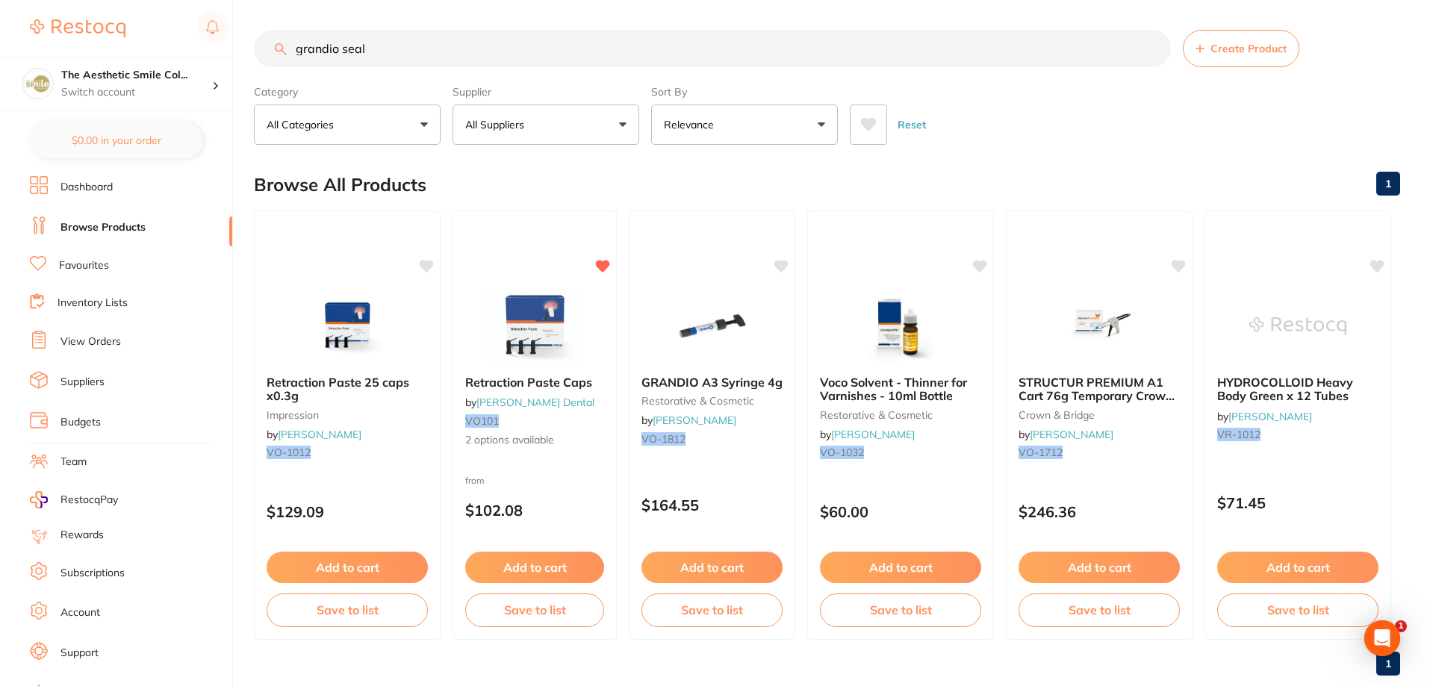
type input "grandio seal"
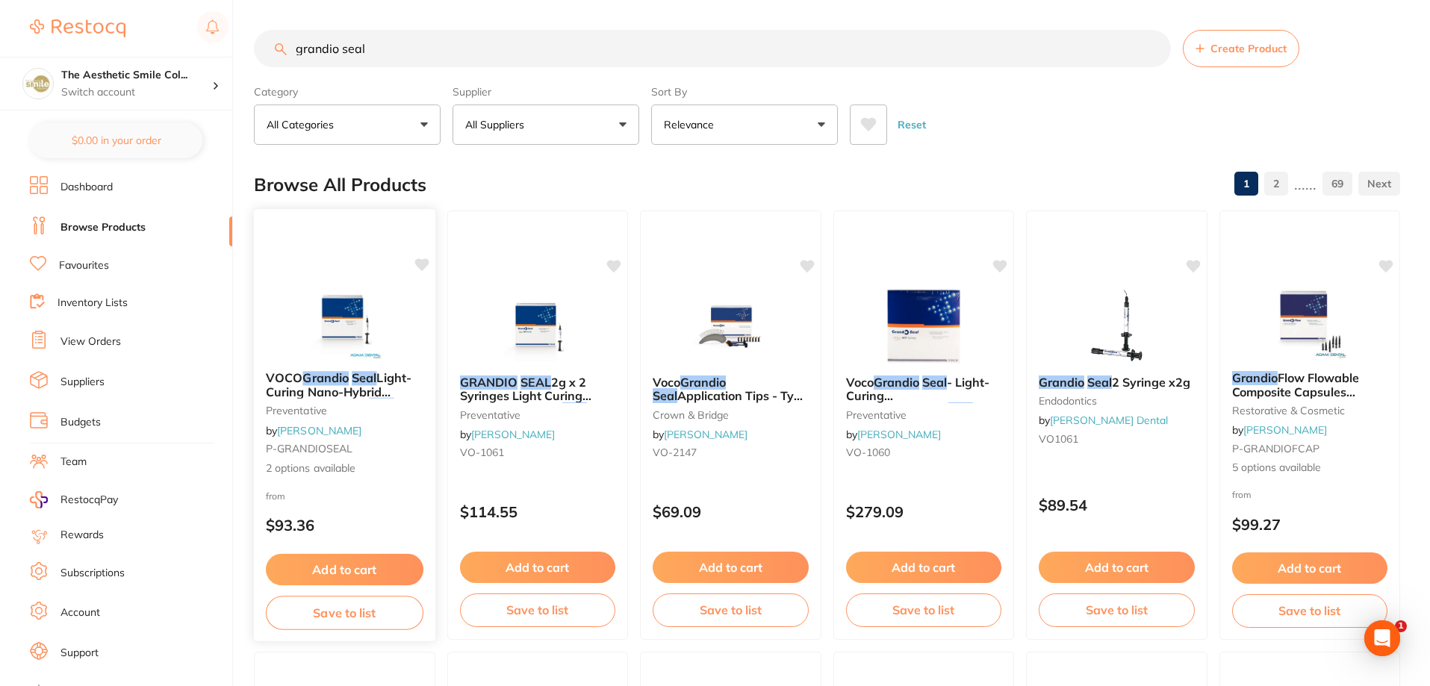
click at [352, 385] on span "Light-Curing Nano-Hybrid [MEDICAL_DATA]" at bounding box center [339, 391] width 146 height 43
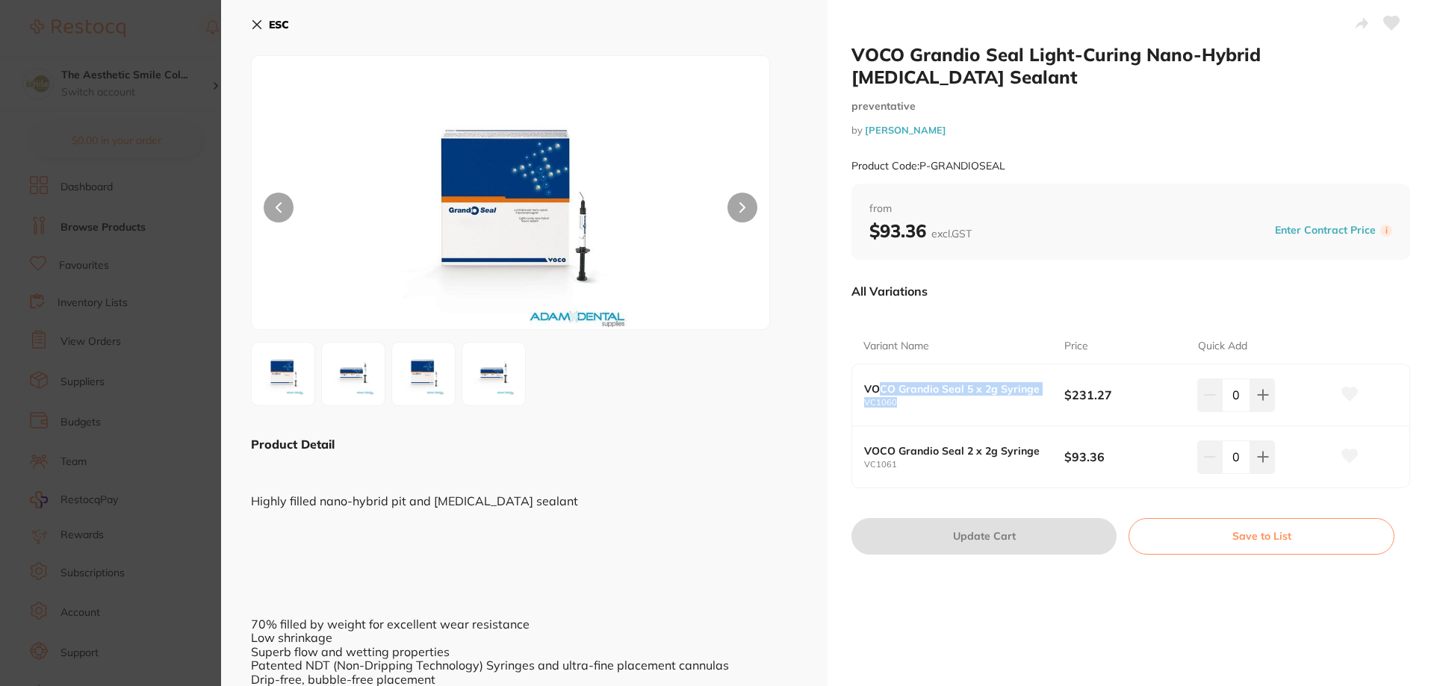
drag, startPoint x: 1046, startPoint y: 376, endPoint x: 876, endPoint y: 372, distance: 170.3
click at [872, 383] on div "VOCO Grandio Seal 5 x 2g Syringe VC1060" at bounding box center [964, 395] width 200 height 25
click at [957, 394] on div "VOCO Grandio Seal 5 x 2g Syringe VC1060 $231.27 0" at bounding box center [1130, 395] width 557 height 62
click at [1351, 450] on icon at bounding box center [1350, 456] width 16 height 13
click at [1285, 518] on button "Save to List" at bounding box center [1261, 536] width 266 height 36
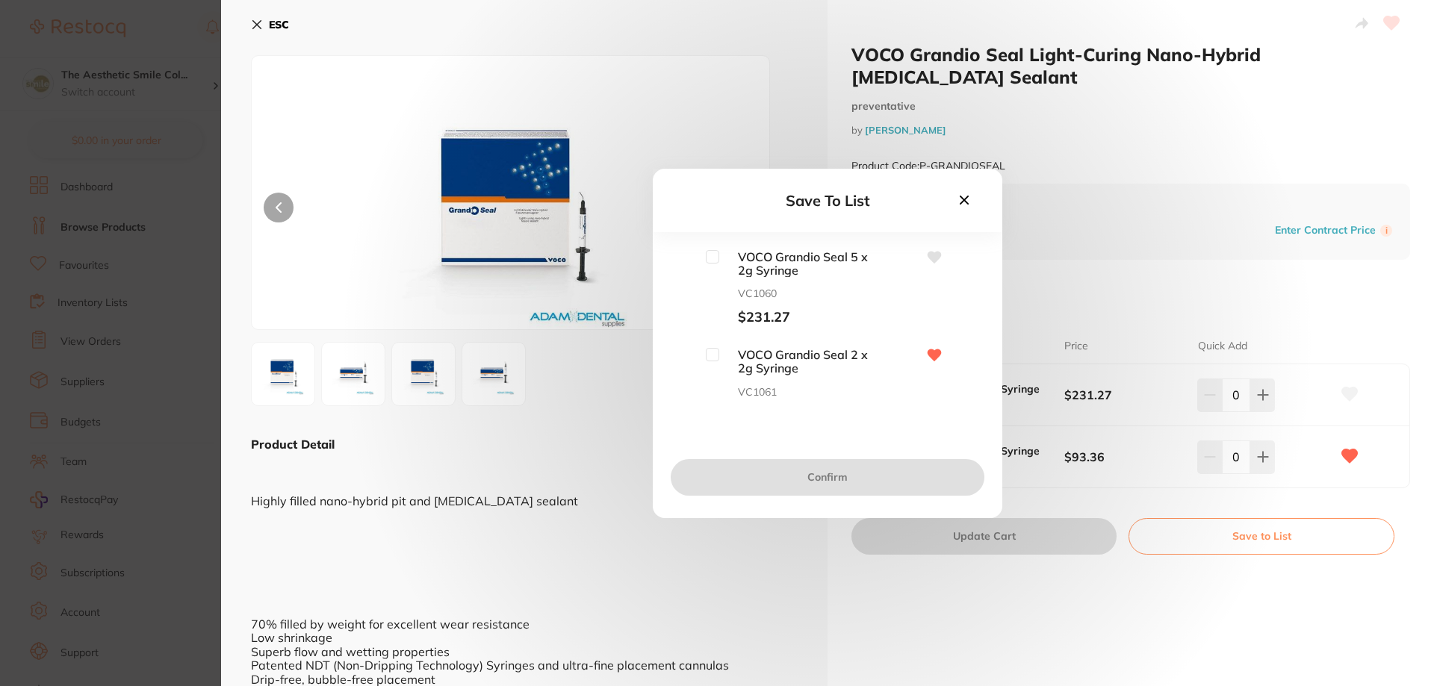
click at [715, 358] on input "checkbox" at bounding box center [712, 354] width 13 height 13
checkbox input "true"
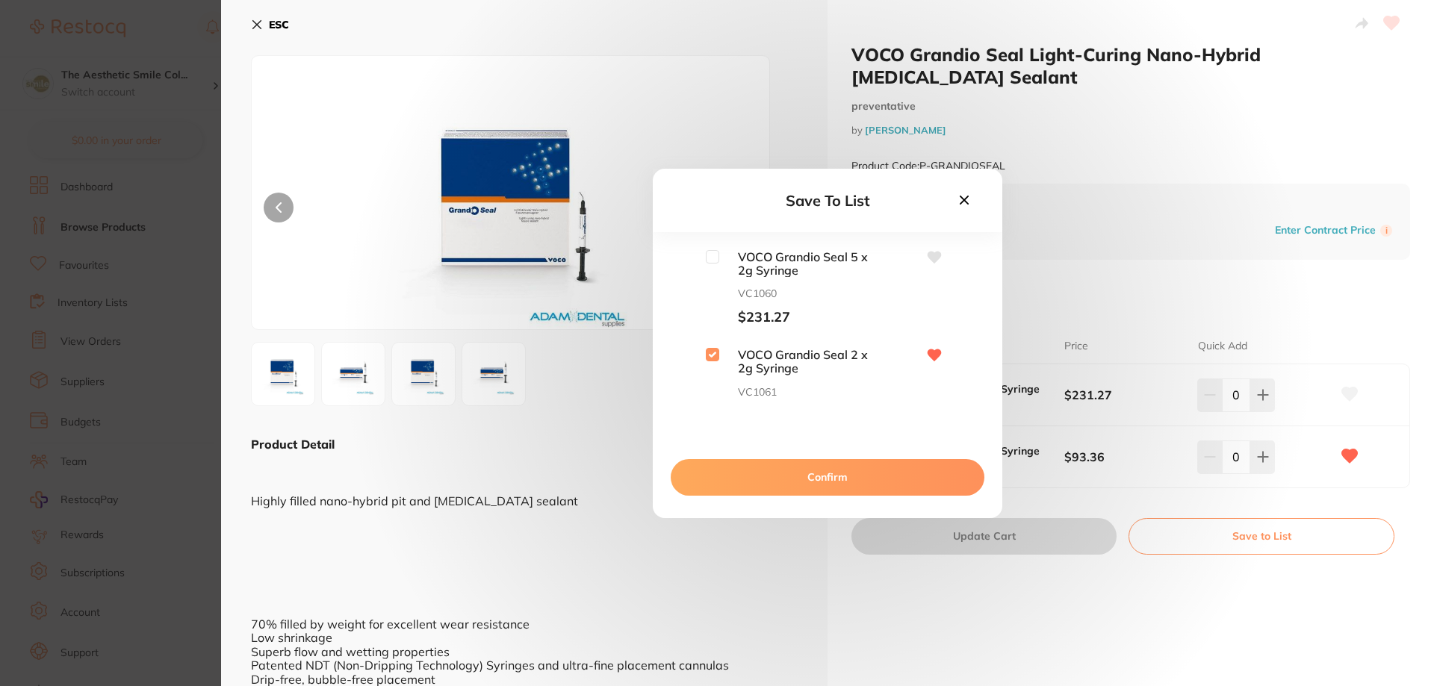
click at [805, 494] on button "Confirm" at bounding box center [828, 477] width 314 height 36
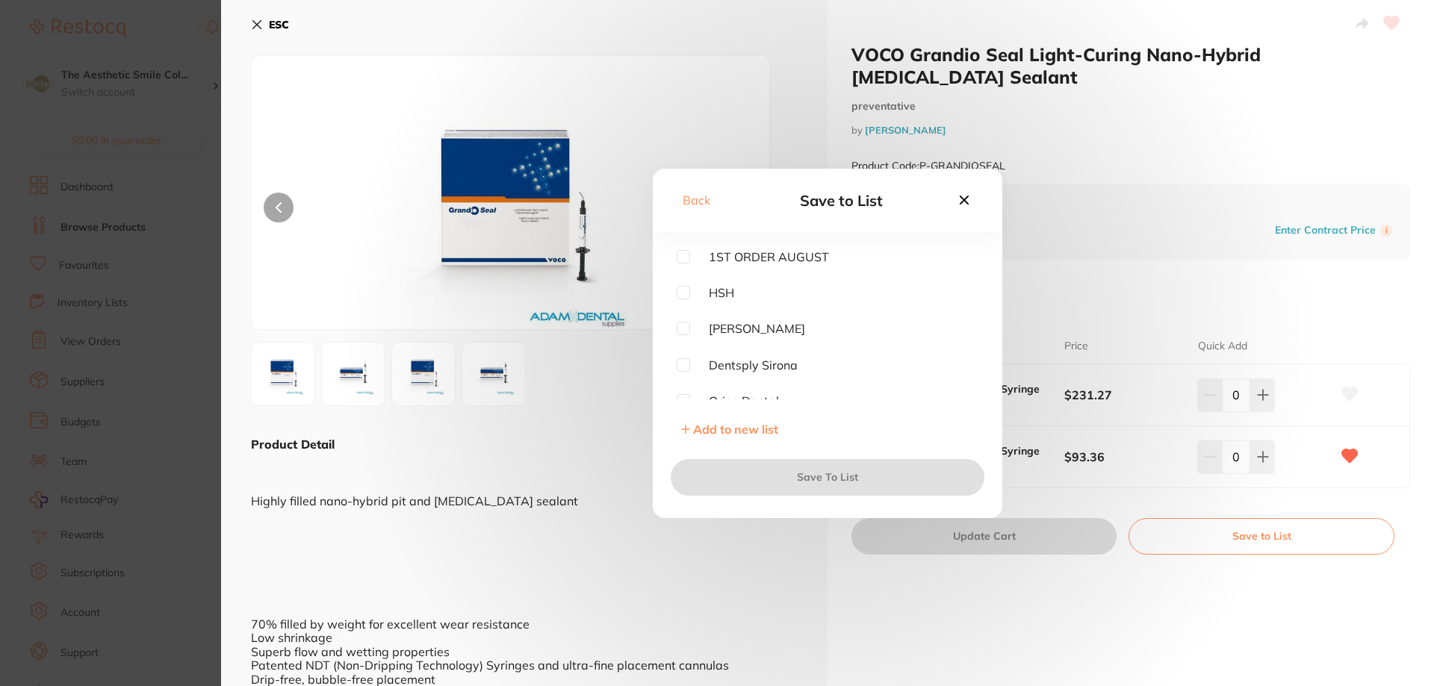
click at [688, 329] on input "checkbox" at bounding box center [683, 328] width 13 height 13
checkbox input "true"
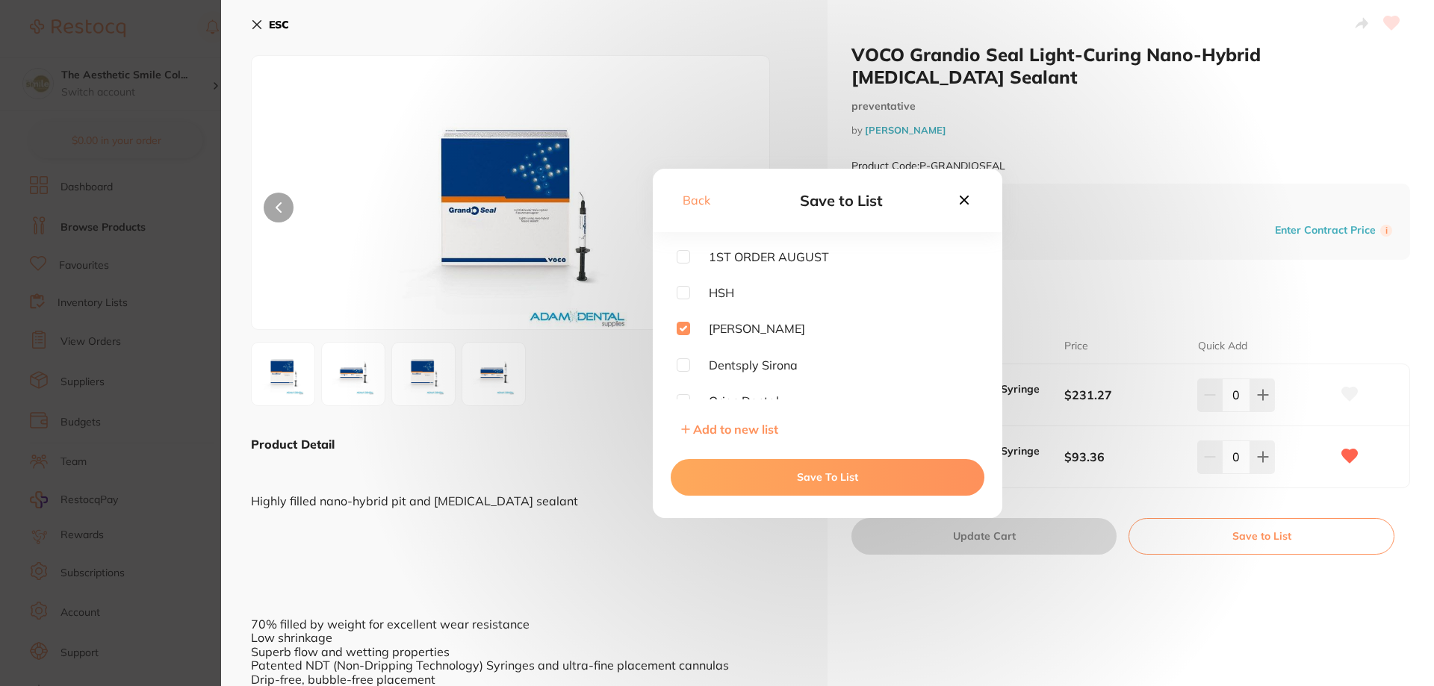
click at [798, 486] on button "Save To List" at bounding box center [828, 477] width 314 height 36
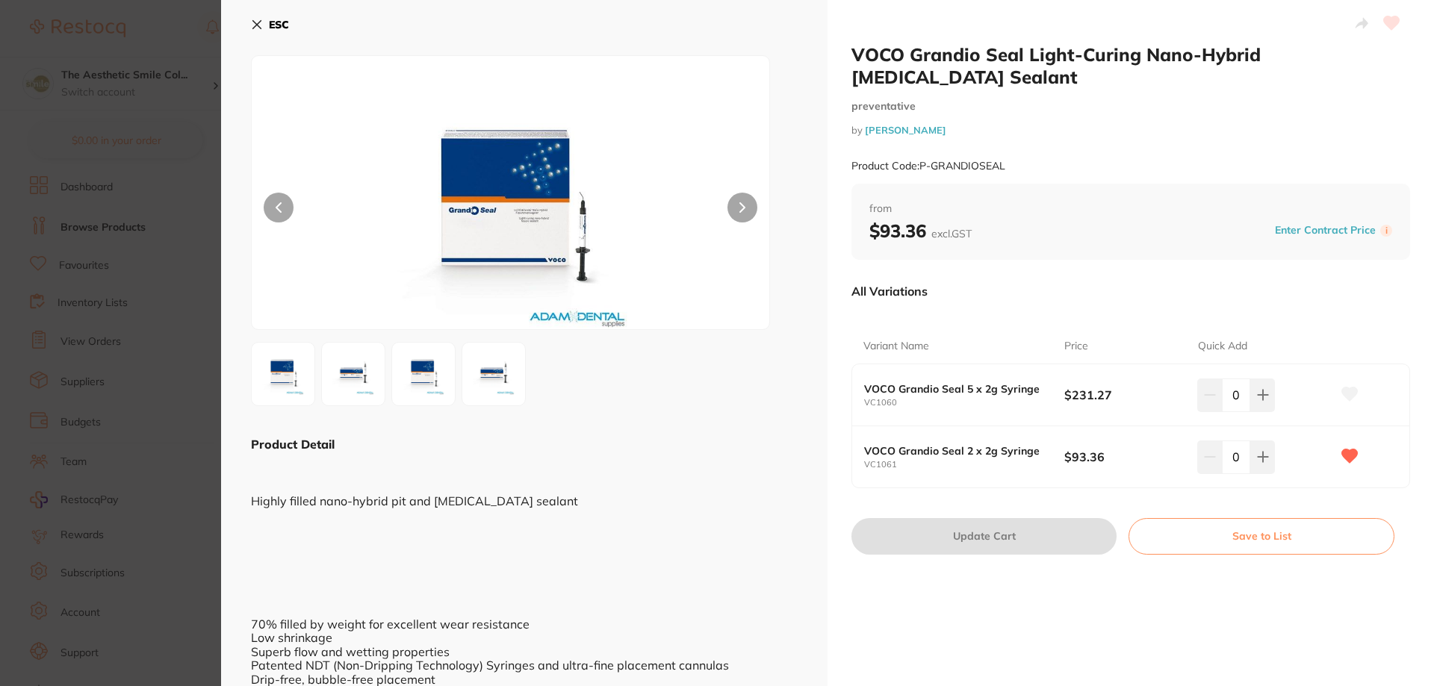
click at [270, 19] on b "ESC" at bounding box center [279, 24] width 20 height 13
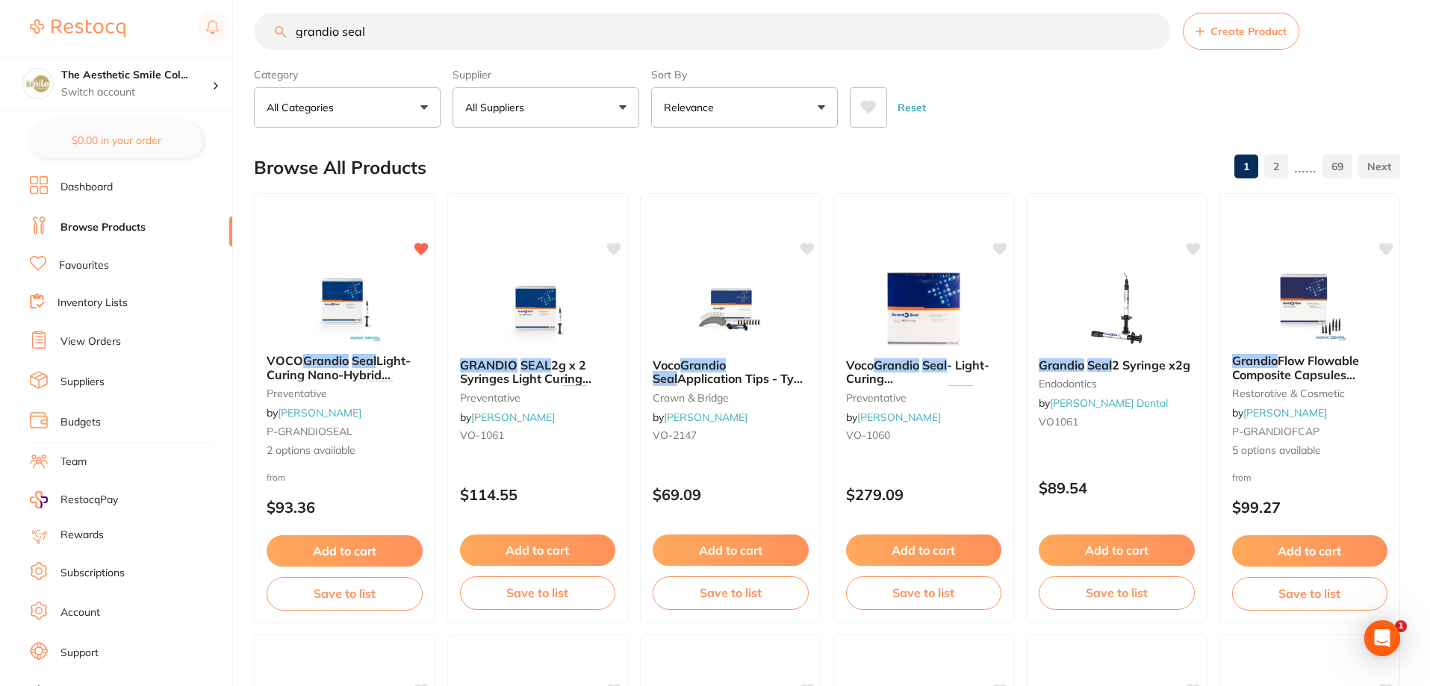
drag, startPoint x: 445, startPoint y: 18, endPoint x: 69, endPoint y: 13, distance: 376.4
click at [69, 13] on div "$0.00 The Aesthetic Smile Col... Switch account The Aesthetic Smile Collective …" at bounding box center [715, 326] width 1430 height 686
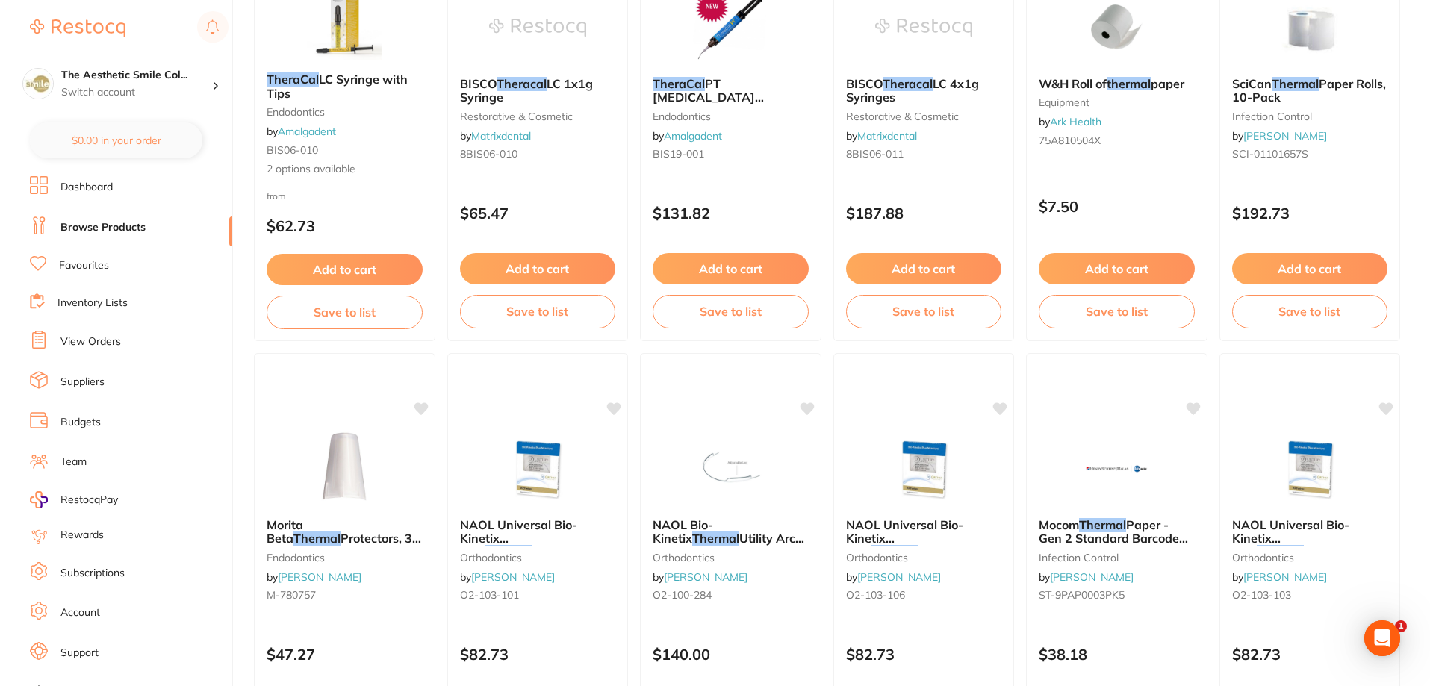
scroll to position [149, 0]
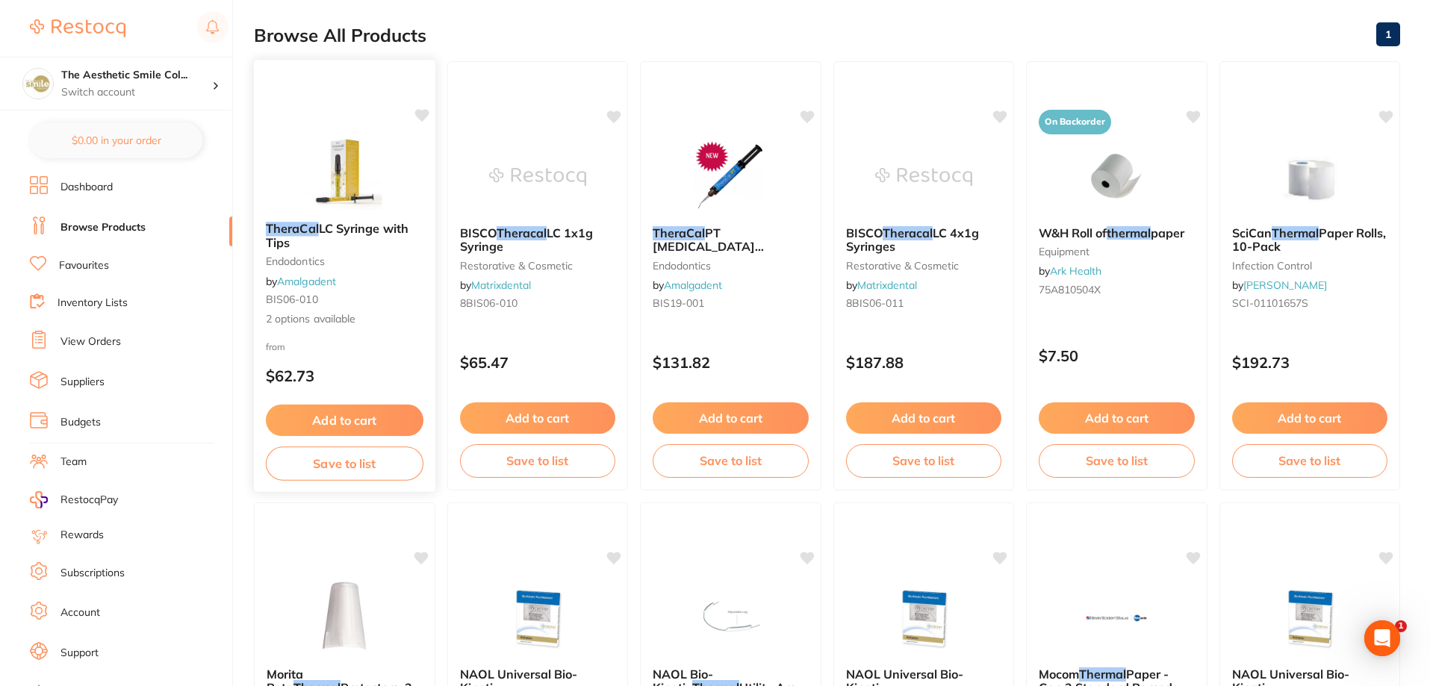
type input "theracal"
click at [419, 111] on icon at bounding box center [422, 115] width 14 height 13
click at [367, 470] on button "Save to list" at bounding box center [345, 464] width 158 height 34
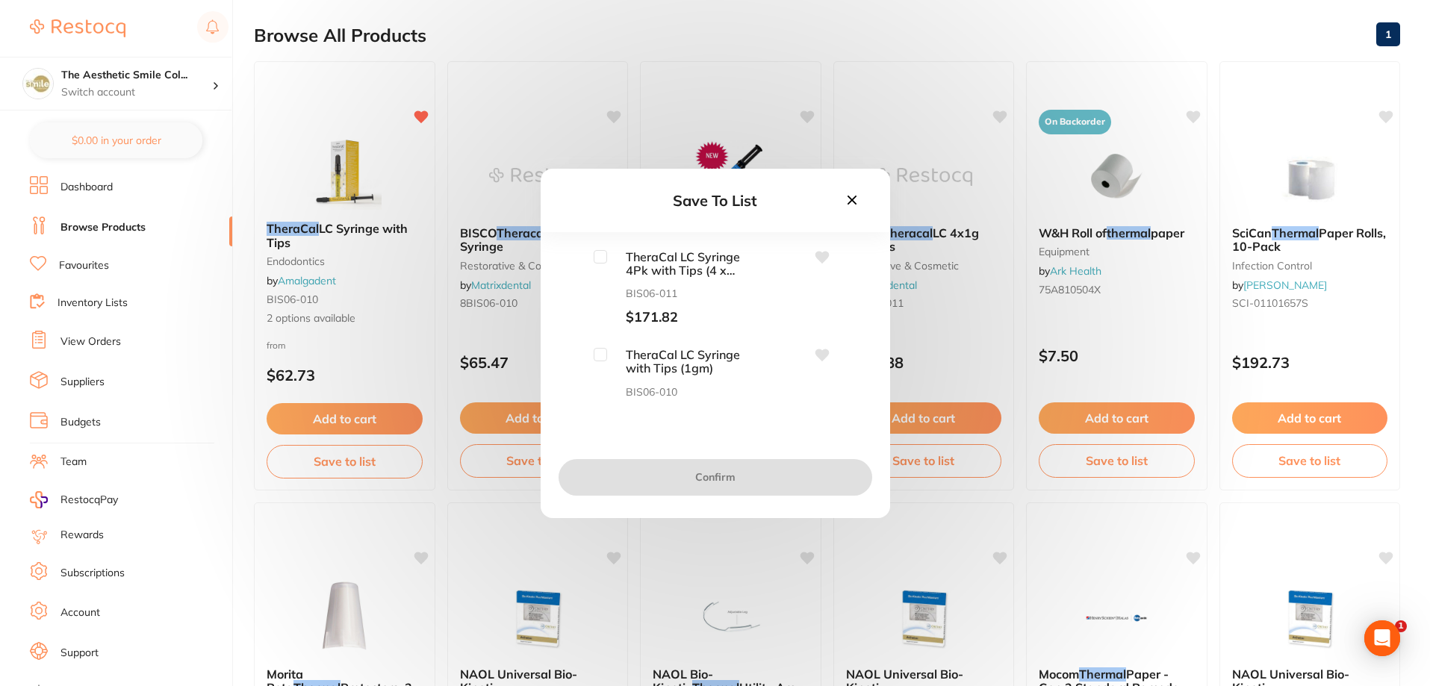
scroll to position [25, 0]
click at [845, 196] on icon at bounding box center [852, 200] width 16 height 16
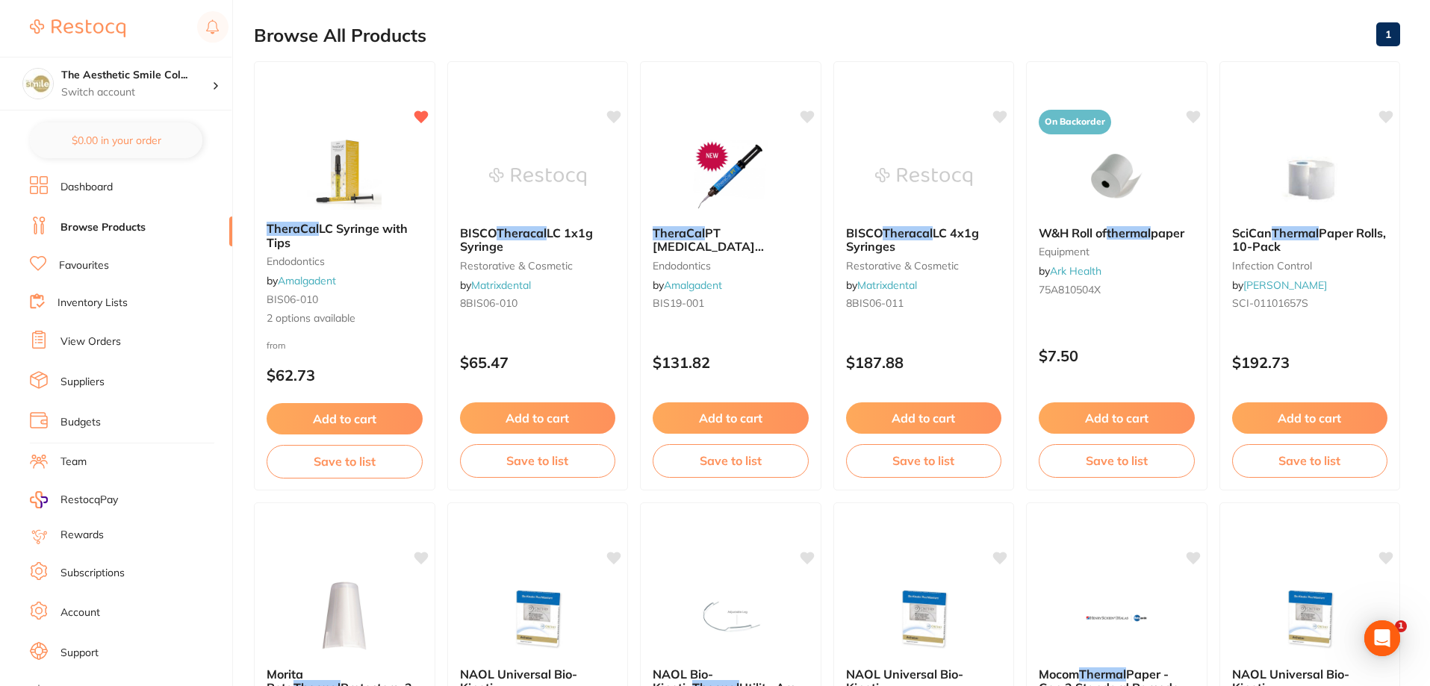
click at [400, 279] on div "TheraCal LC Syringe with Tips endodontics by Amalgadent BIS06-010 2 options ava…" at bounding box center [345, 274] width 180 height 128
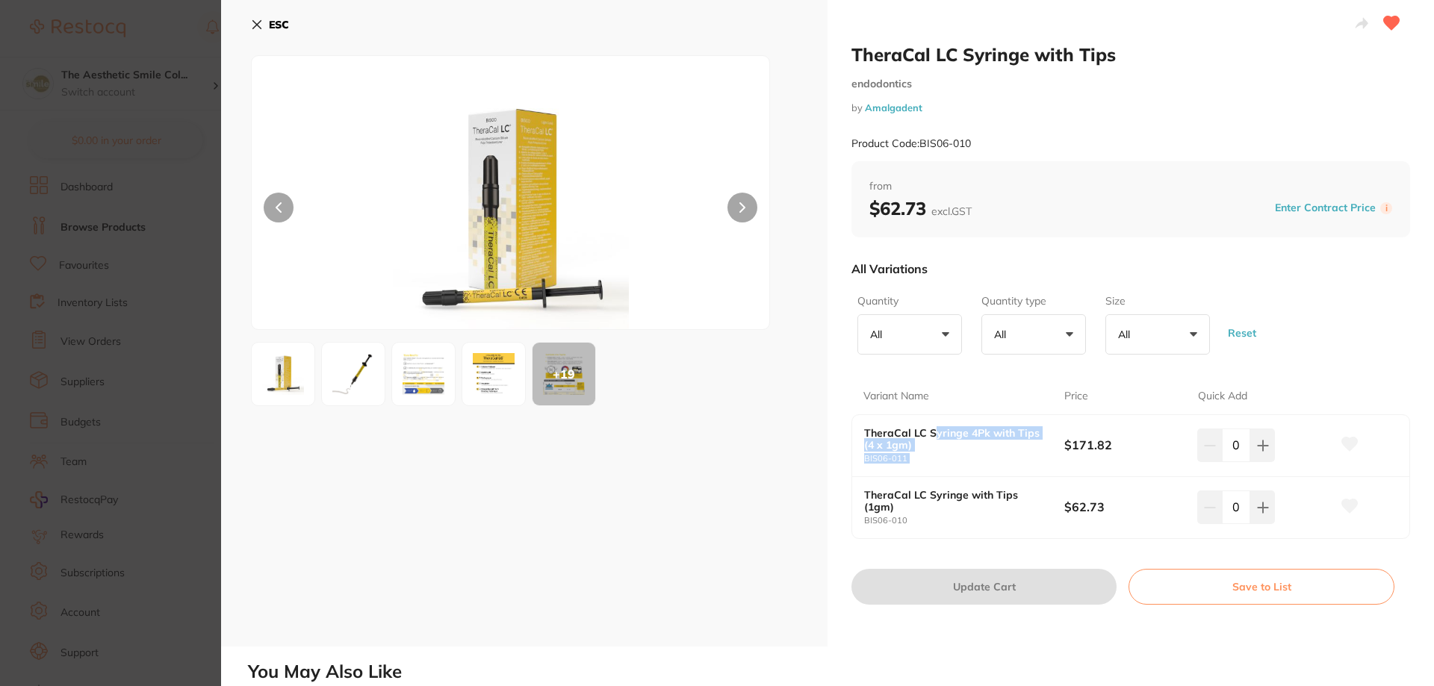
drag, startPoint x: 930, startPoint y: 435, endPoint x: 1061, endPoint y: 447, distance: 132.1
click at [1061, 447] on div "TheraCal LC Syringe 4Pk with Tips (4 x 1gm) BIS06-011 $171.82 0" at bounding box center [1130, 446] width 557 height 62
click at [910, 520] on small "BIS06-010" at bounding box center [964, 521] width 200 height 10
click at [1344, 509] on icon at bounding box center [1350, 506] width 16 height 13
click at [1241, 591] on button "Save to List" at bounding box center [1261, 587] width 266 height 36
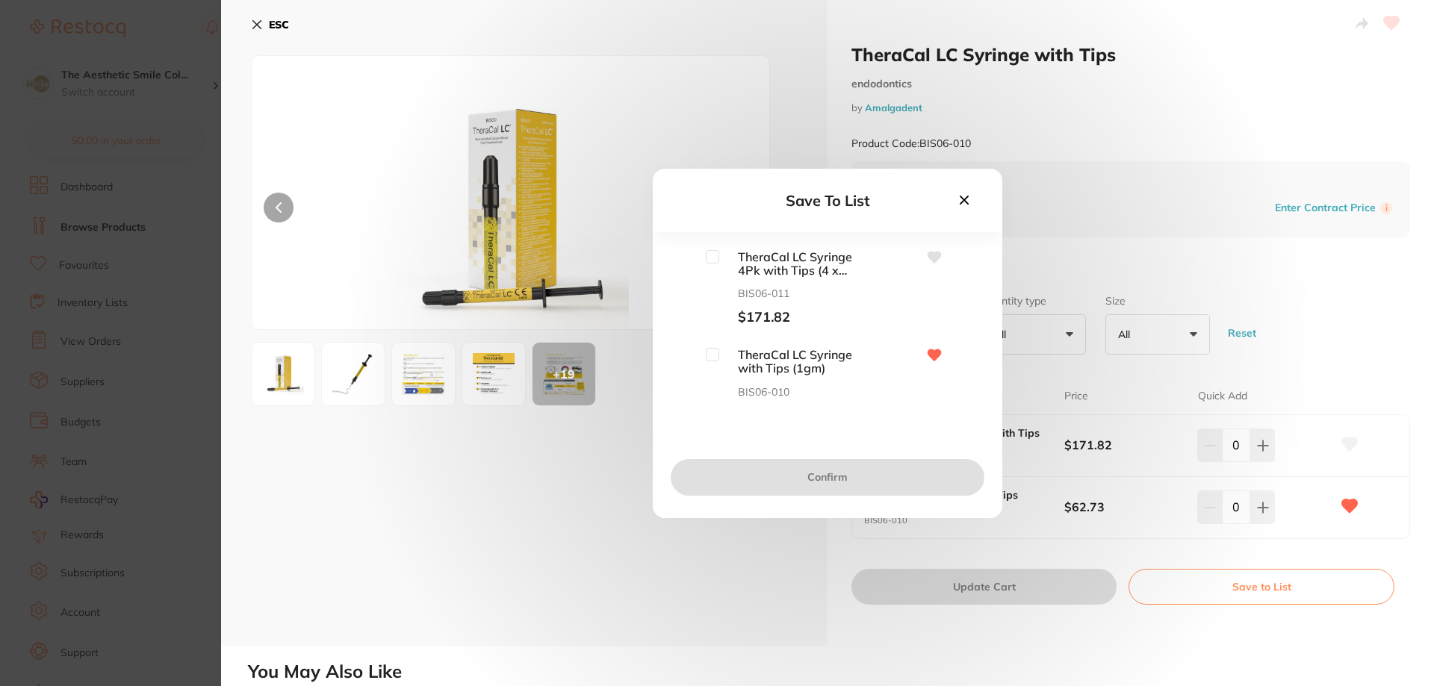
click at [931, 255] on icon at bounding box center [935, 257] width 14 height 12
click at [934, 257] on icon at bounding box center [935, 257] width 14 height 12
click at [714, 255] on input "checkbox" at bounding box center [712, 256] width 13 height 13
checkbox input "true"
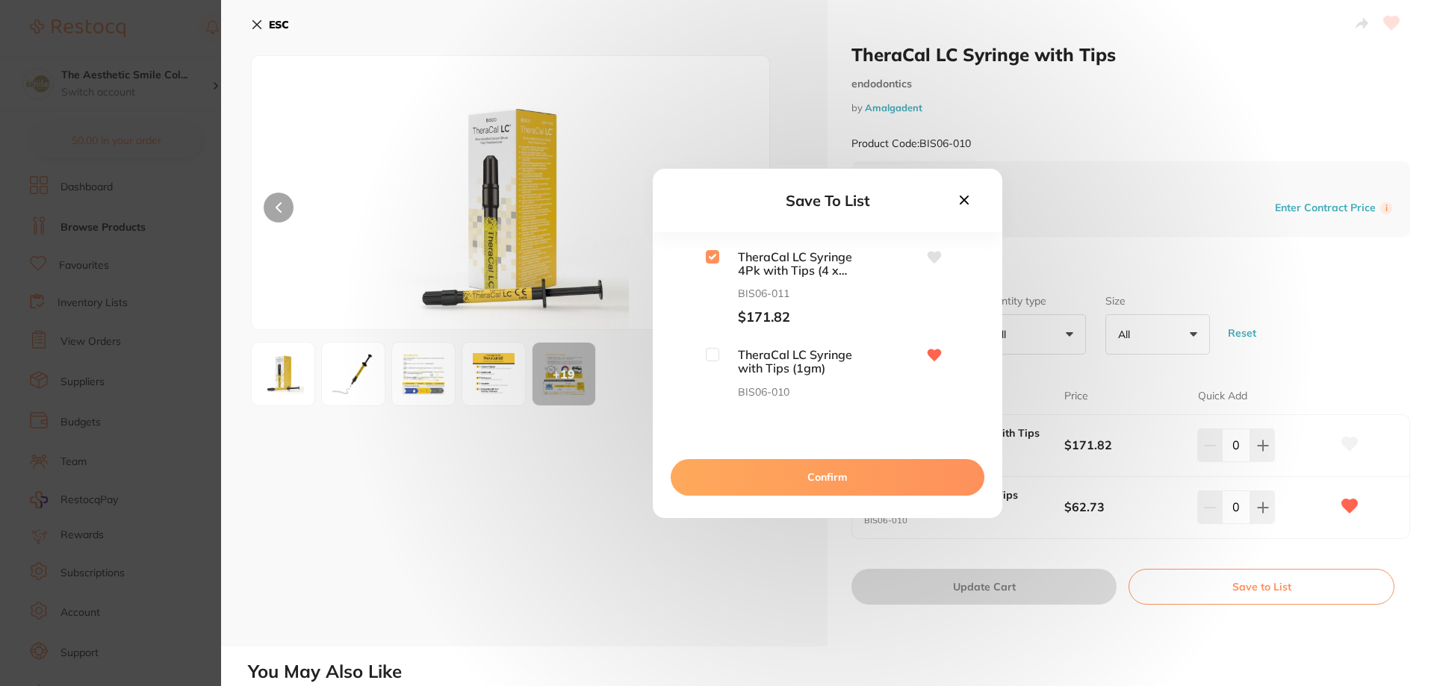
click at [715, 360] on input "checkbox" at bounding box center [712, 354] width 13 height 13
checkbox input "true"
click at [786, 479] on button "Confirm" at bounding box center [828, 477] width 314 height 36
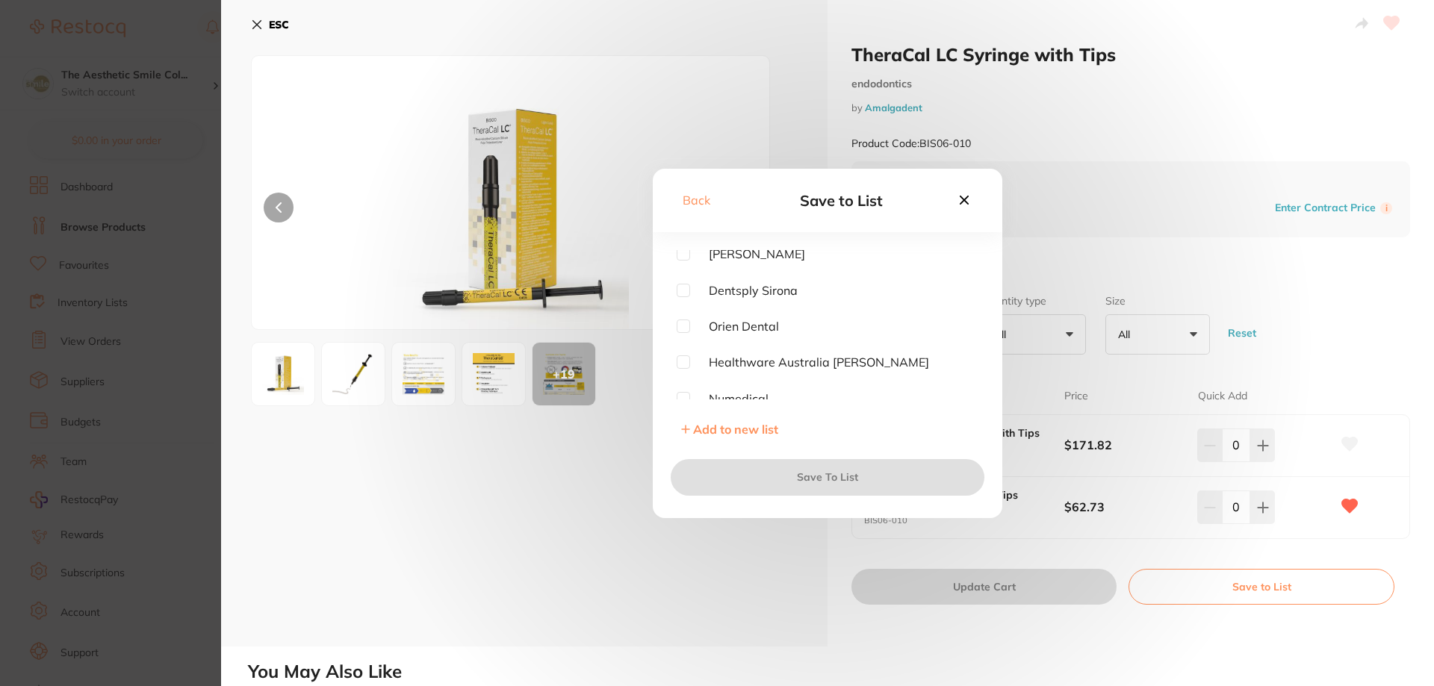
scroll to position [191, 0]
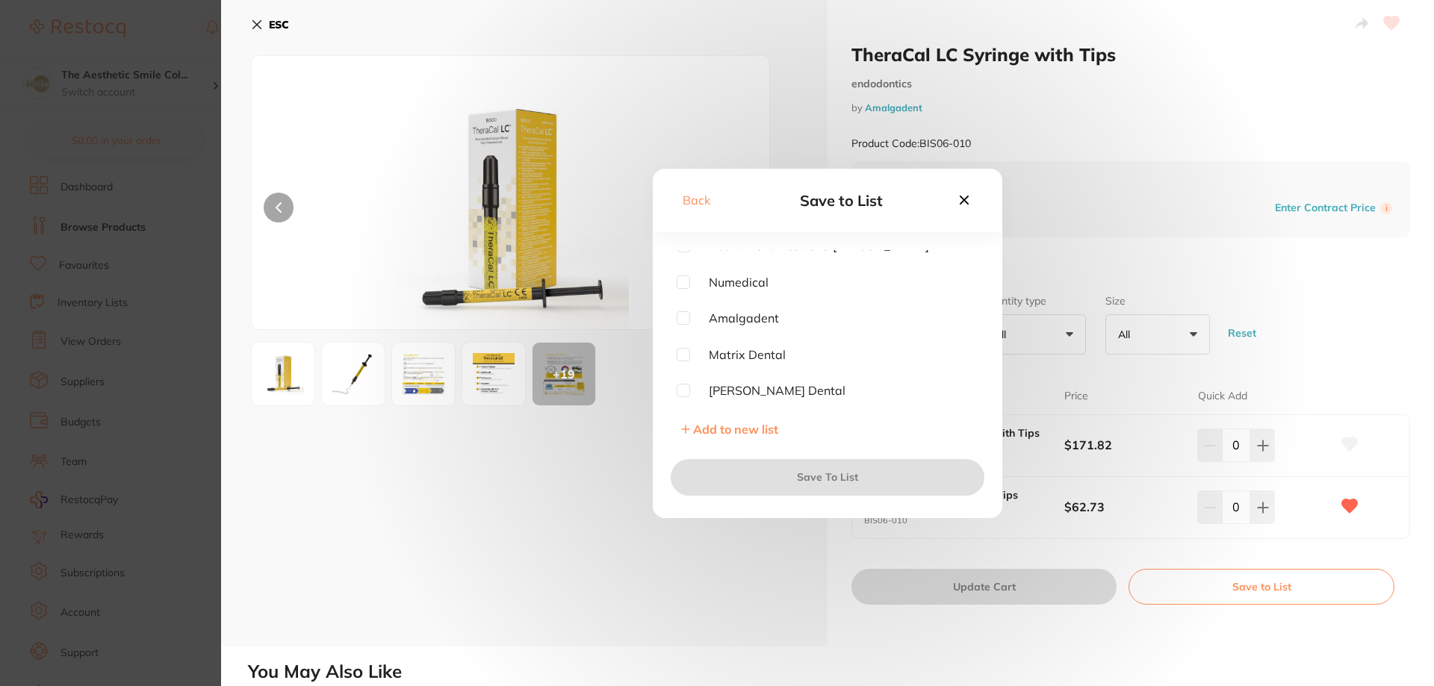
click at [686, 310] on div "1ST ORDER [PERSON_NAME] Dentsply Sirona Orien Dental Healthware [GEOGRAPHIC_DAT…" at bounding box center [828, 324] width 302 height 149
drag, startPoint x: 686, startPoint y: 319, endPoint x: 795, endPoint y: 489, distance: 202.2
click at [685, 319] on input "checkbox" at bounding box center [683, 317] width 13 height 13
checkbox input "true"
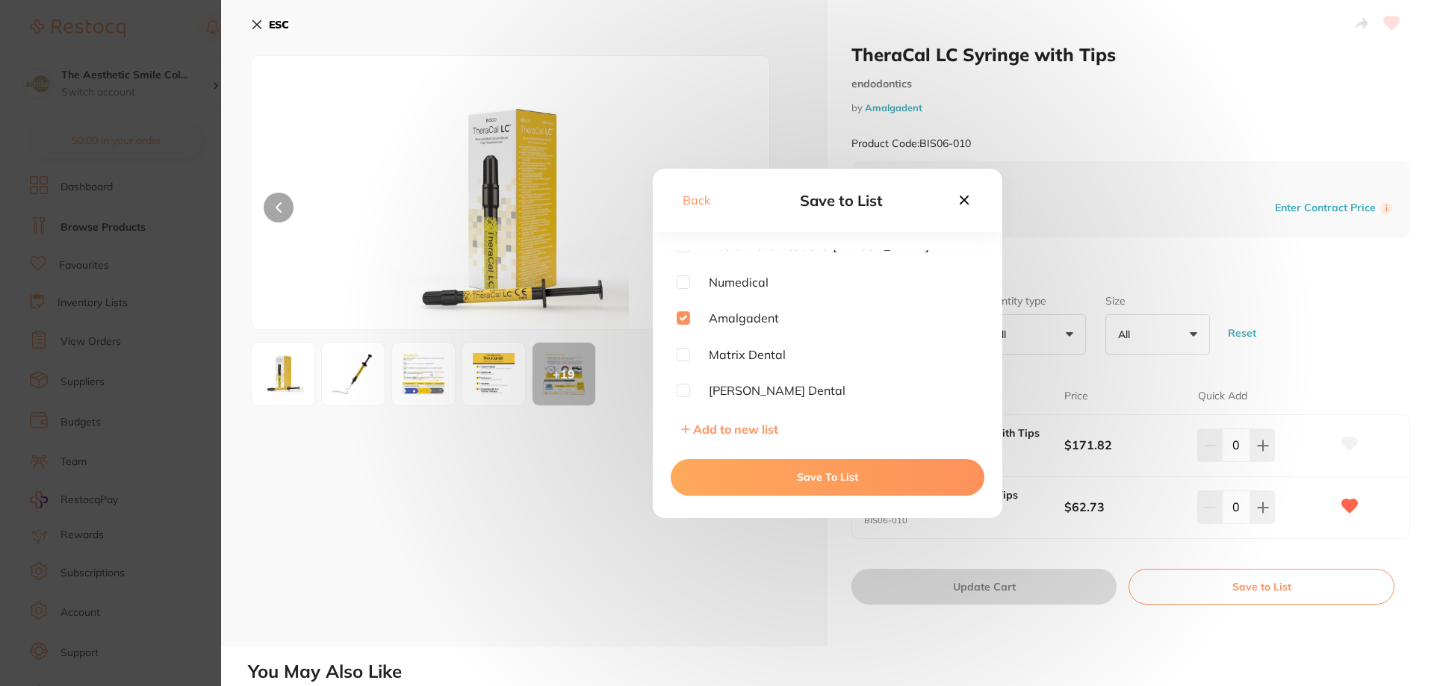
click at [802, 483] on button "Save To List" at bounding box center [828, 477] width 314 height 36
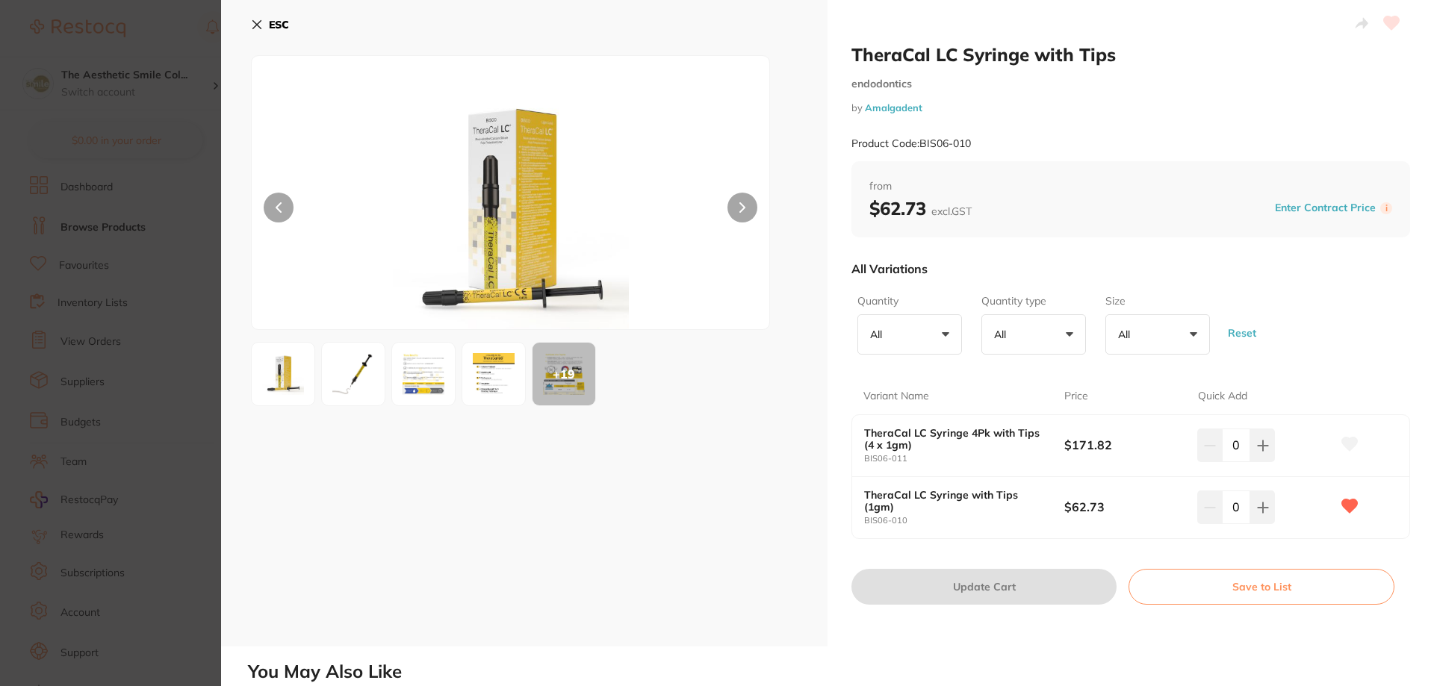
scroll to position [0, 0]
click at [261, 20] on icon at bounding box center [257, 25] width 12 height 12
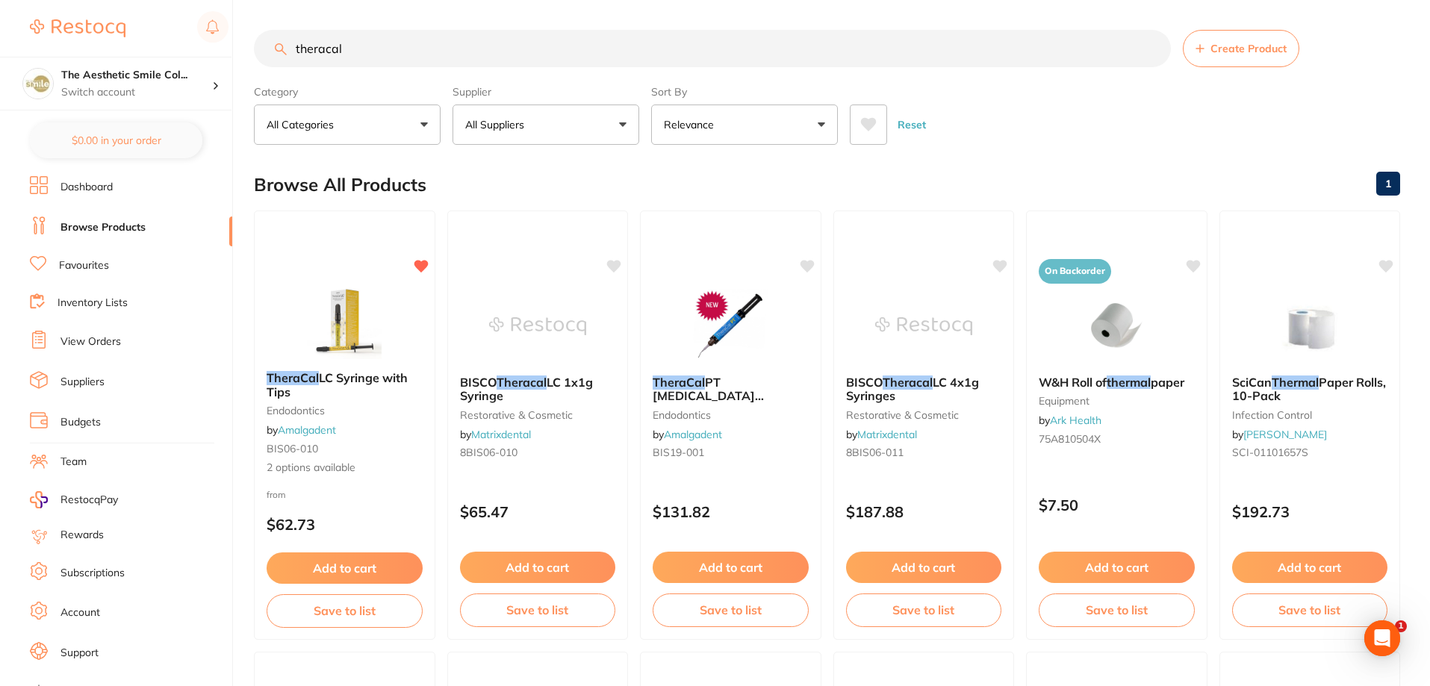
drag, startPoint x: 436, startPoint y: 53, endPoint x: 204, endPoint y: 49, distance: 232.3
click at [211, 42] on div "$0.00 The Aesthetic Smile Col... Switch account The Aesthetic Smile Collective …" at bounding box center [715, 343] width 1430 height 686
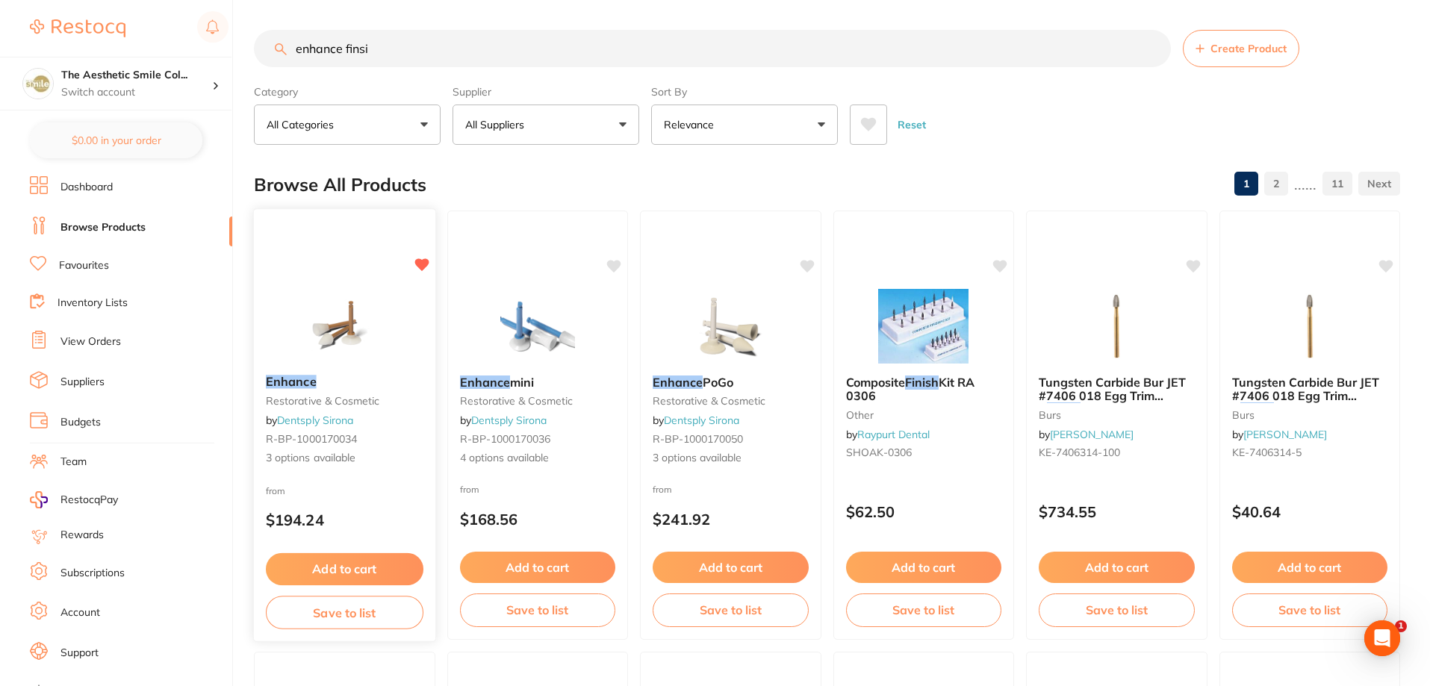
type input "enhance finsi"
click at [332, 398] on small "restorative & cosmetic" at bounding box center [345, 401] width 158 height 12
